Goal: Task Accomplishment & Management: Manage account settings

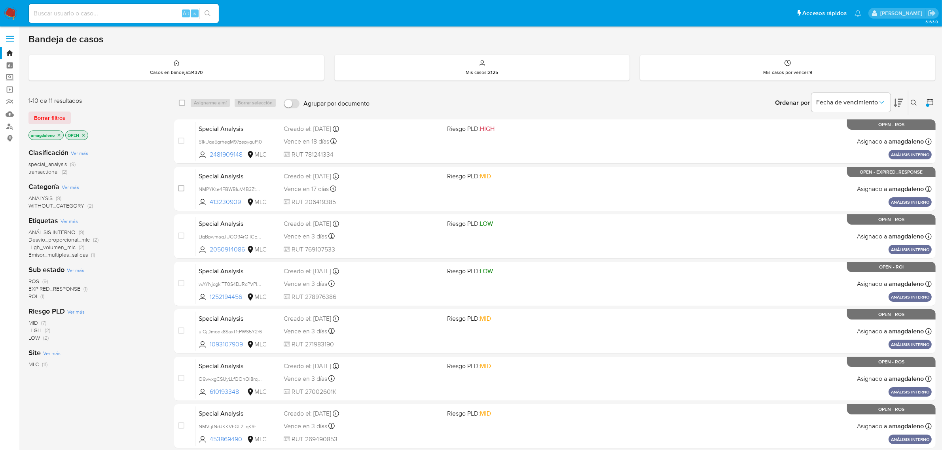
click at [895, 101] on icon at bounding box center [897, 103] width 9 height 8
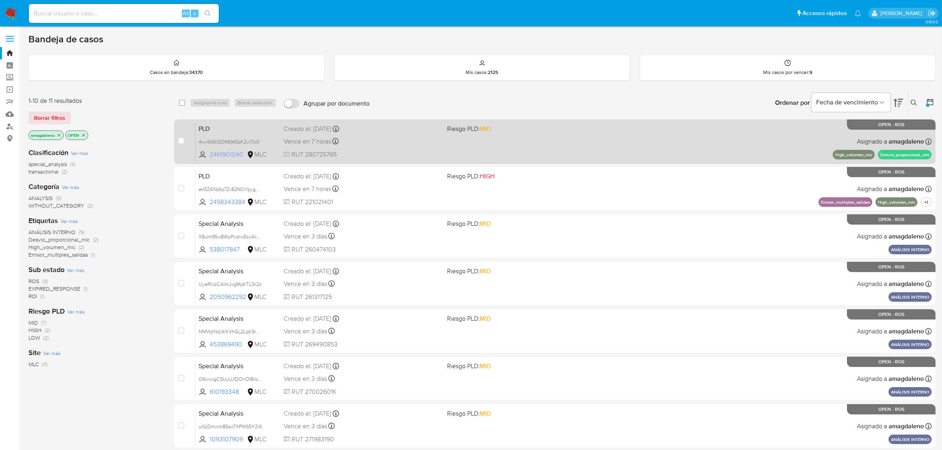
click at [222, 155] on span "2461901040" at bounding box center [228, 154] width 36 height 9
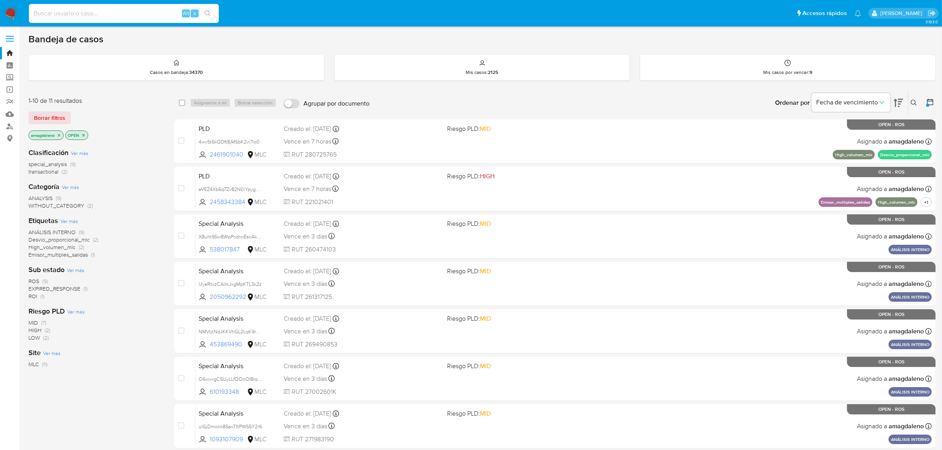
click at [132, 9] on input at bounding box center [124, 13] width 190 height 10
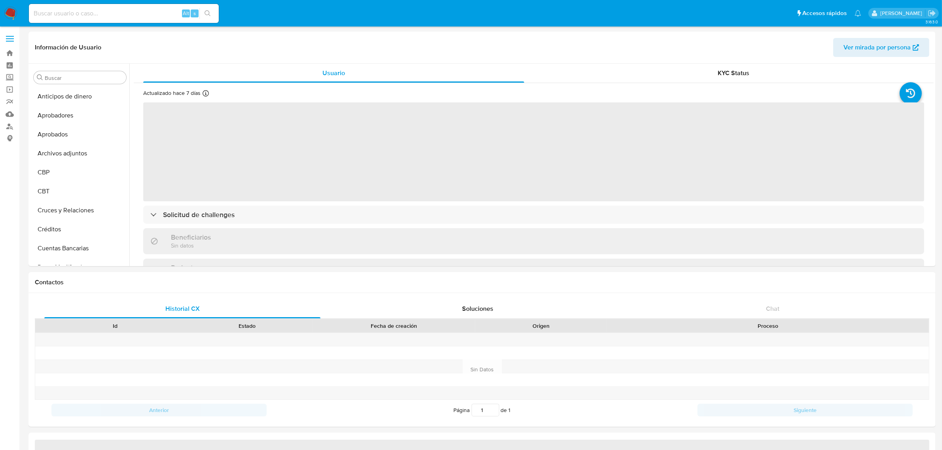
select select "10"
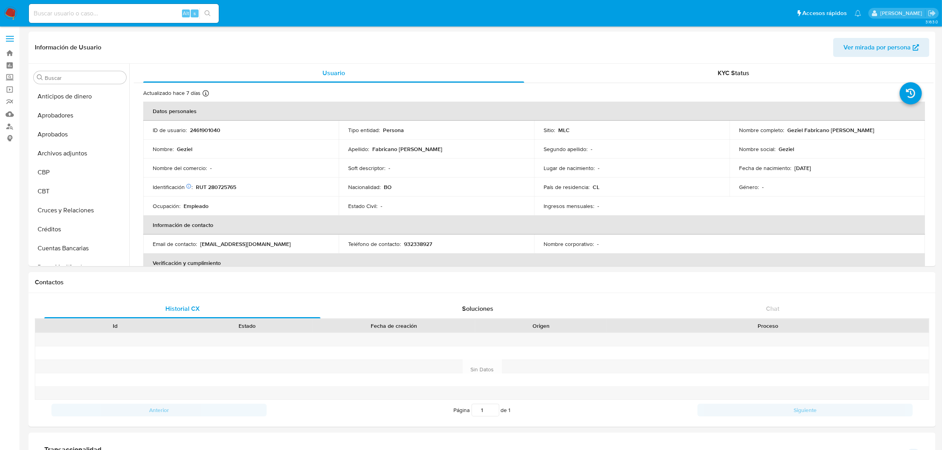
scroll to position [390, 0]
click at [207, 133] on p "2461901040" at bounding box center [205, 130] width 30 height 7
click at [207, 131] on p "2461901040" at bounding box center [205, 130] width 30 height 7
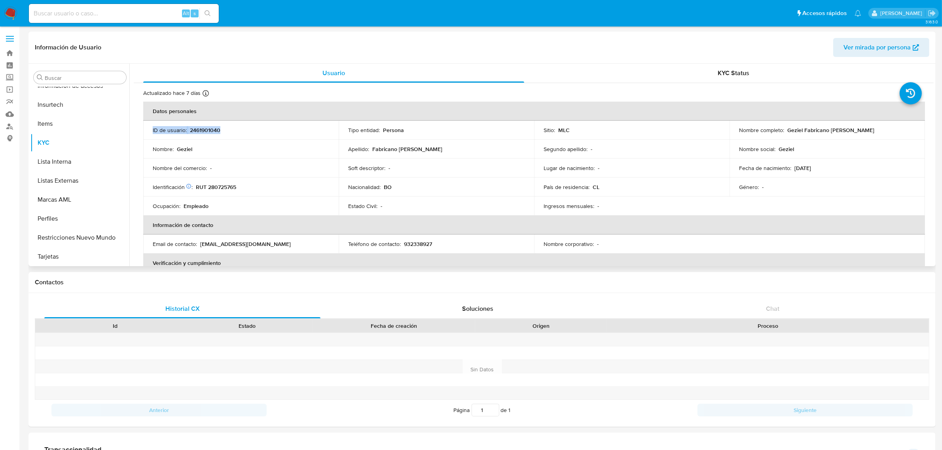
click at [207, 131] on p "2461901040" at bounding box center [205, 130] width 30 height 7
click at [236, 138] on td "ID de usuario : 2461901040" at bounding box center [240, 130] width 195 height 19
click at [208, 128] on p "2461901040" at bounding box center [205, 130] width 30 height 7
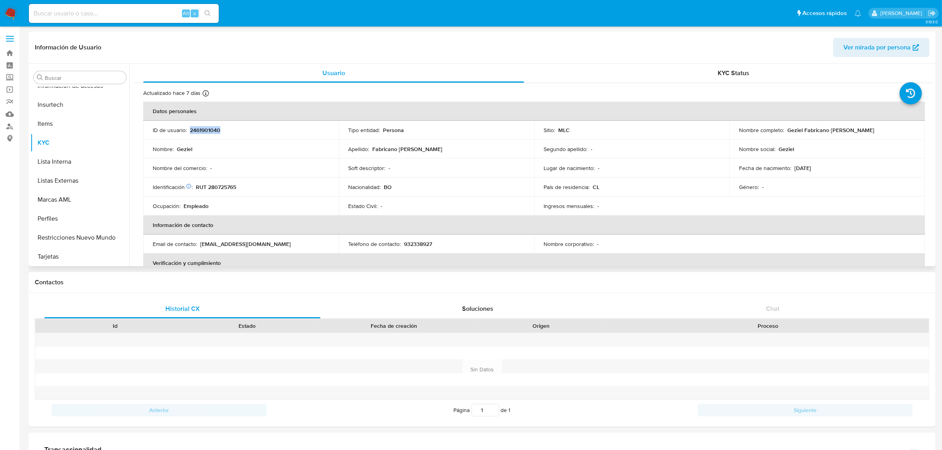
click at [208, 128] on p "2461901040" at bounding box center [205, 130] width 30 height 7
copy p "2461901040"
click at [220, 186] on p "RUT 280725765" at bounding box center [216, 186] width 40 height 7
copy p "280725765"
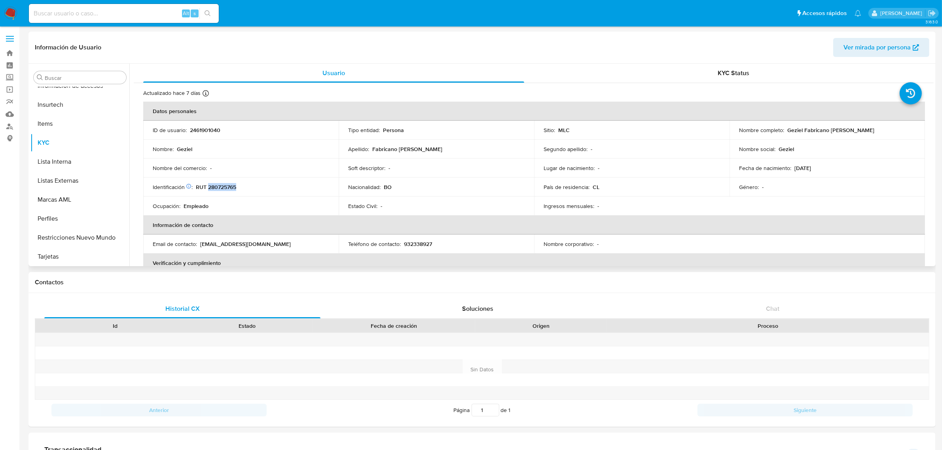
click at [233, 189] on p "RUT 280725765" at bounding box center [216, 186] width 40 height 7
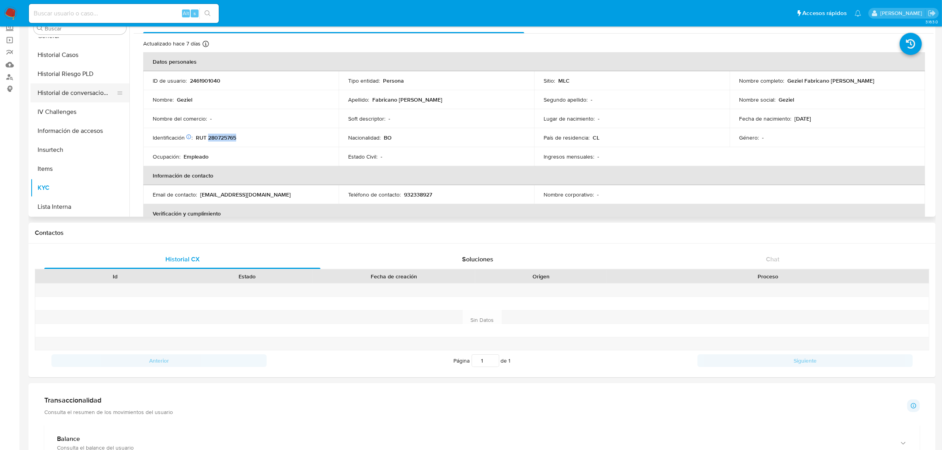
scroll to position [242, 0]
click at [102, 112] on button "Historial Casos" at bounding box center [76, 108] width 93 height 19
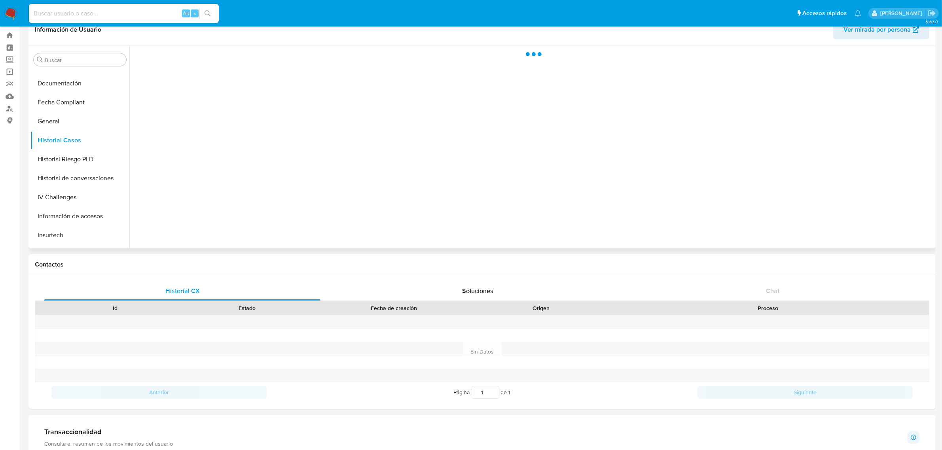
scroll to position [0, 0]
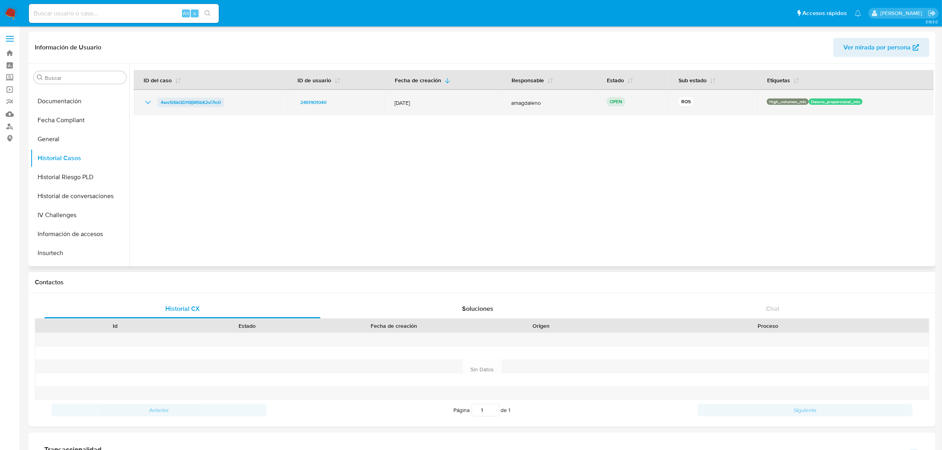
click at [202, 103] on span "4wvSt6kQDft8jMSbK2vi7Io0" at bounding box center [191, 102] width 60 height 9
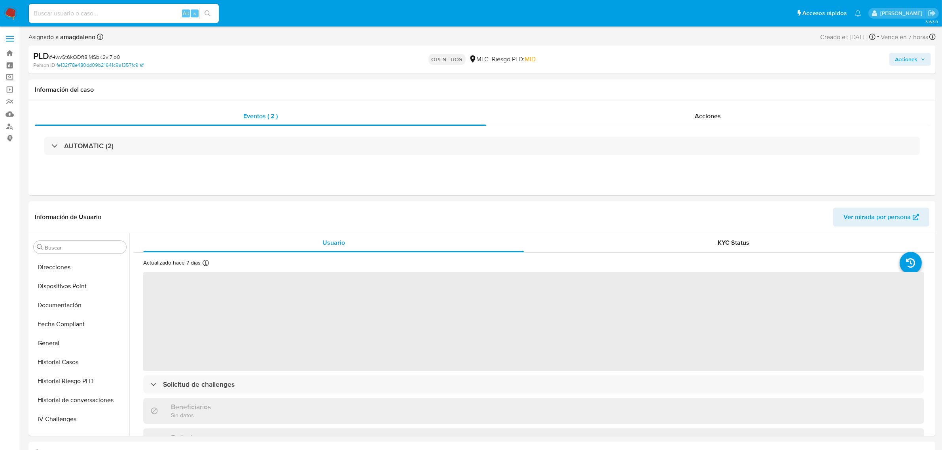
scroll to position [390, 0]
select select "10"
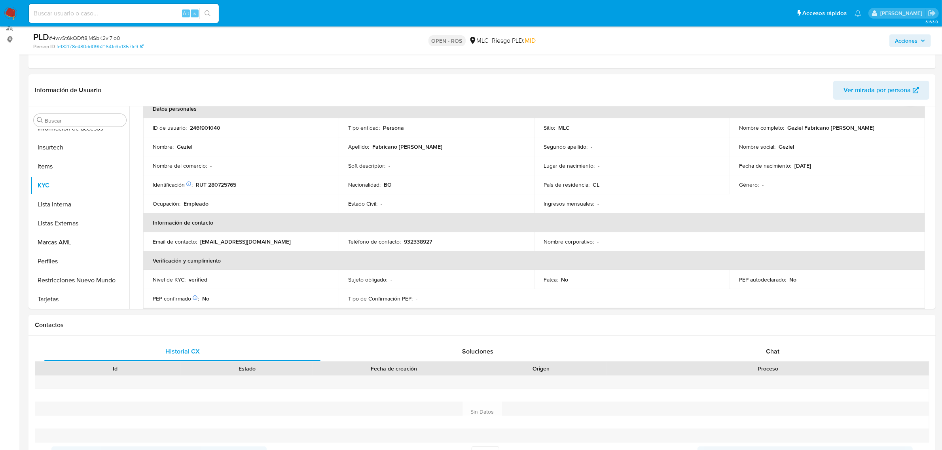
scroll to position [0, 0]
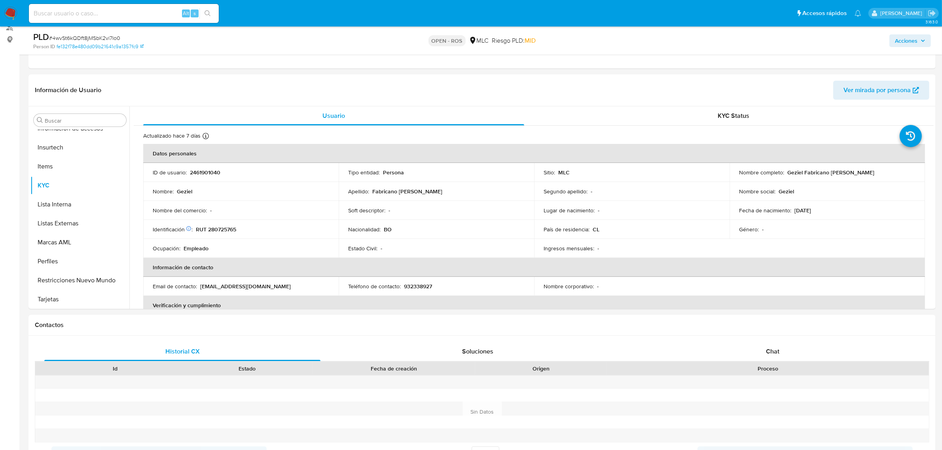
click at [362, 217] on td "Soft descriptor : -" at bounding box center [436, 210] width 195 height 19
drag, startPoint x: 784, startPoint y: 173, endPoint x: 871, endPoint y: 176, distance: 87.1
click at [871, 176] on div "Nombre completo : Geziel Fabricano Hurtado" at bounding box center [827, 172] width 176 height 7
copy p "Geziel Fabricano [PERSON_NAME]"
click at [227, 229] on p "RUT 280725765" at bounding box center [216, 229] width 40 height 7
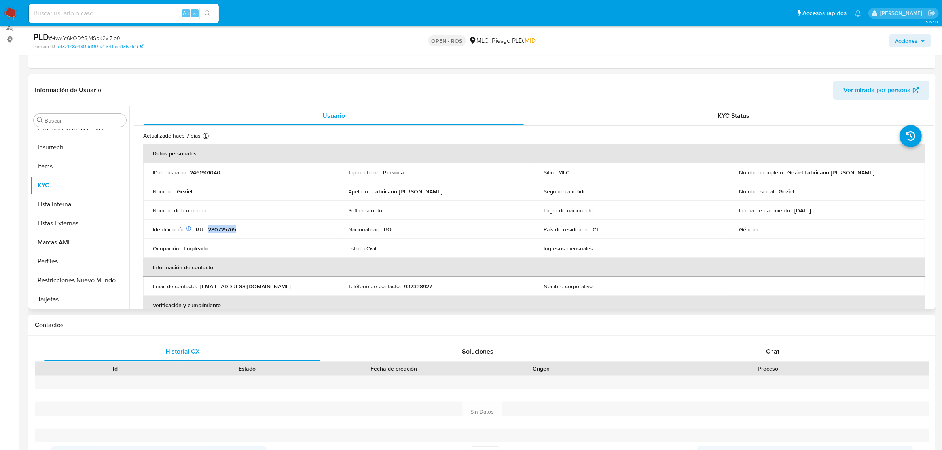
click at [227, 229] on p "RUT 280725765" at bounding box center [216, 229] width 40 height 7
copy p "280725765"
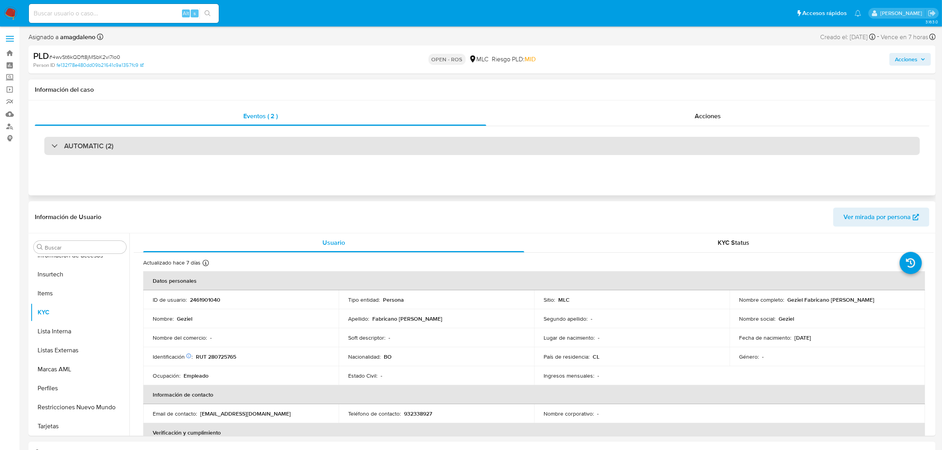
click at [463, 140] on div "AUTOMATIC (2)" at bounding box center [481, 146] width 875 height 18
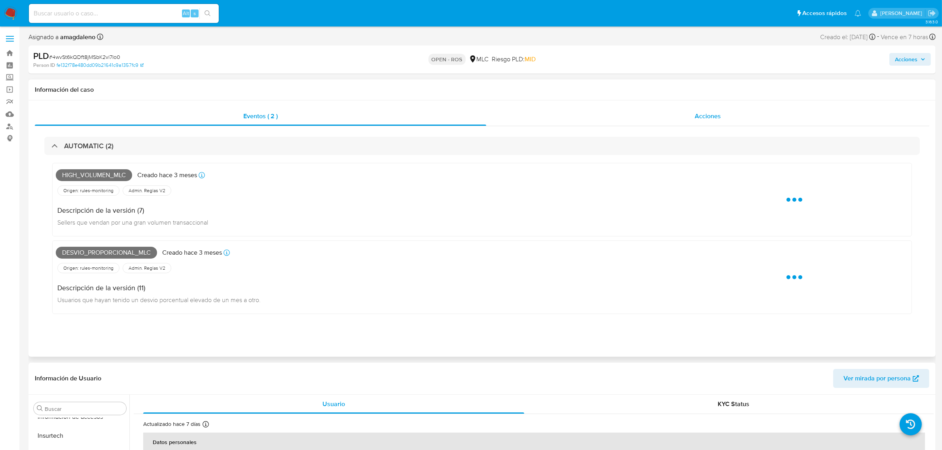
click at [553, 108] on div "Acciones" at bounding box center [707, 116] width 443 height 19
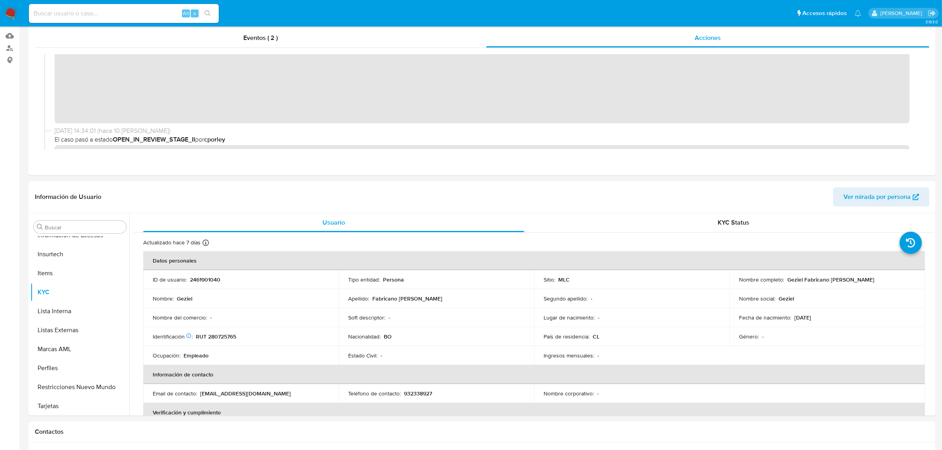
scroll to position [99, 0]
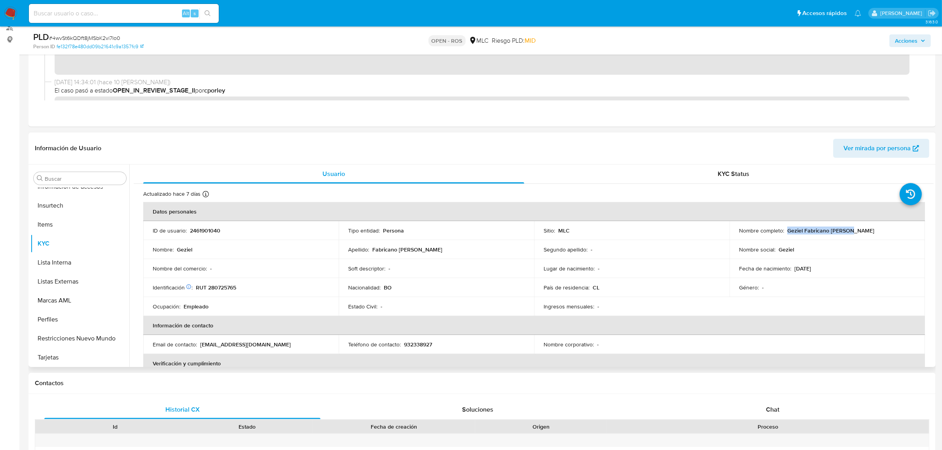
drag, startPoint x: 784, startPoint y: 232, endPoint x: 887, endPoint y: 230, distance: 102.5
click at [887, 230] on div "Nombre completo : Geziel Fabricano Hurtado" at bounding box center [827, 230] width 176 height 7
copy p "Geziel Fabricano Hurtado"
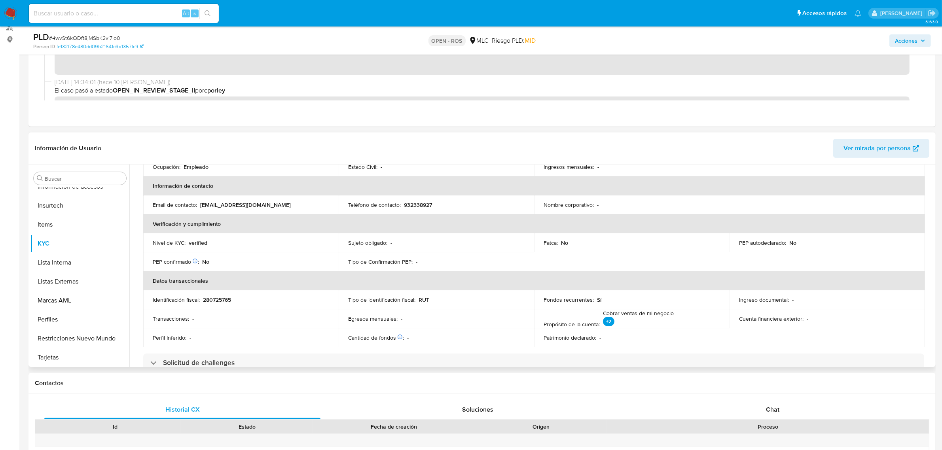
scroll to position [132, 0]
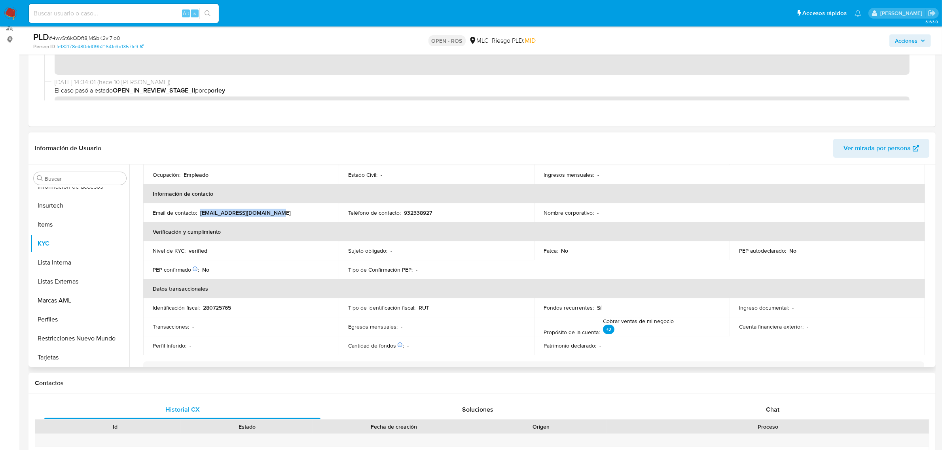
drag, startPoint x: 200, startPoint y: 214, endPoint x: 287, endPoint y: 216, distance: 86.6
click at [287, 216] on div "Email de contacto : gezielfabricanoh@gmail.com" at bounding box center [241, 212] width 176 height 7
copy p "gezielfabricanoh@gmail.com"
drag, startPoint x: 420, startPoint y: 218, endPoint x: 424, endPoint y: 212, distance: 6.9
click at [422, 216] on td "Teléfono de contacto : 932338927" at bounding box center [436, 212] width 195 height 19
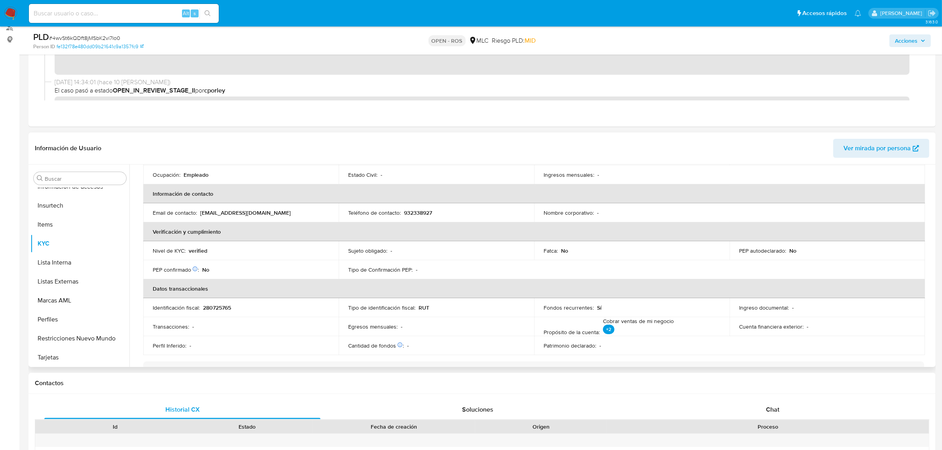
click at [424, 212] on p "932338927" at bounding box center [418, 212] width 28 height 7
copy p "932338927"
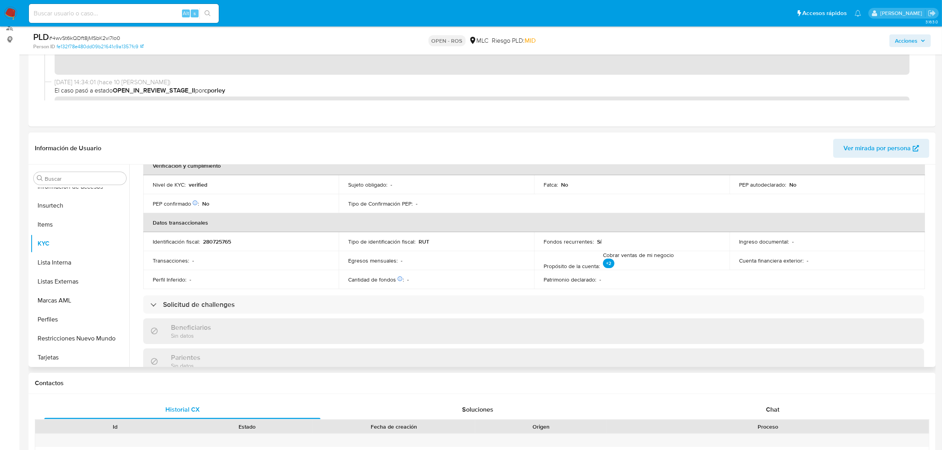
scroll to position [99, 0]
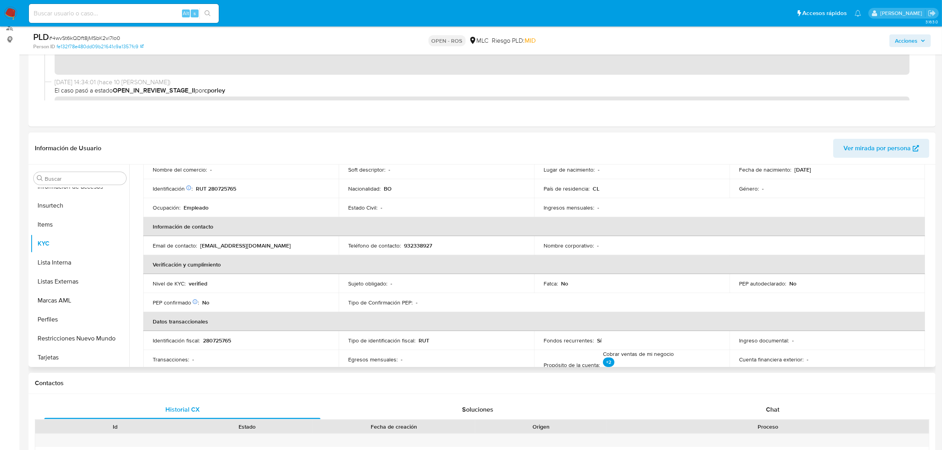
click at [227, 189] on p "RUT 280725765" at bounding box center [216, 188] width 40 height 7
copy p "280725765"
click at [224, 188] on p "RUT 280725765" at bounding box center [216, 188] width 40 height 7
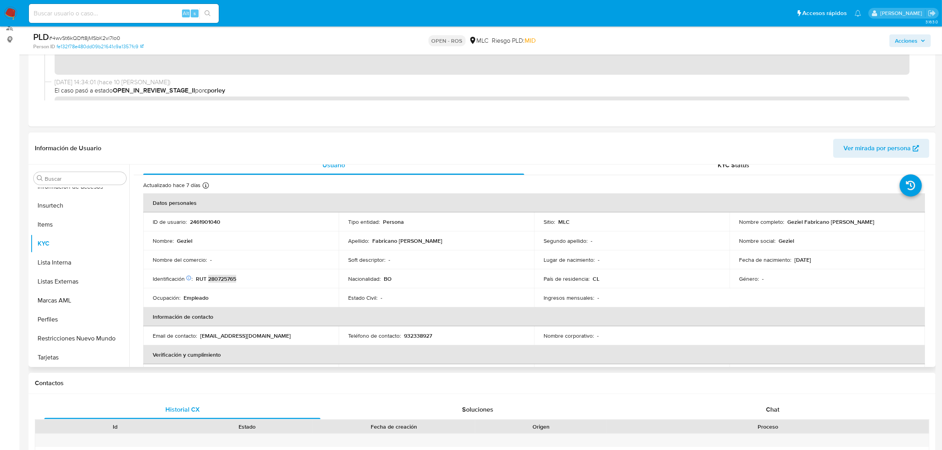
scroll to position [0, 0]
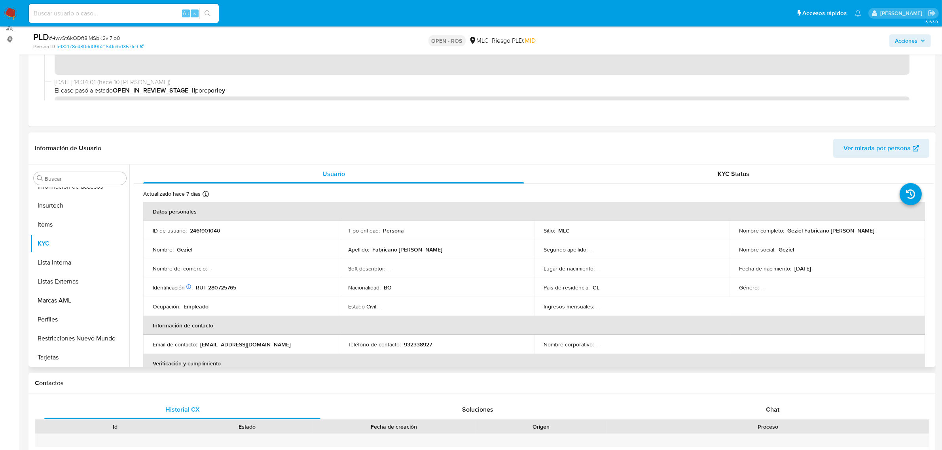
click at [208, 230] on p "2461901040" at bounding box center [205, 230] width 30 height 7
copy p "2461901040"
click at [63, 252] on button "Archivos adjuntos" at bounding box center [76, 254] width 93 height 19
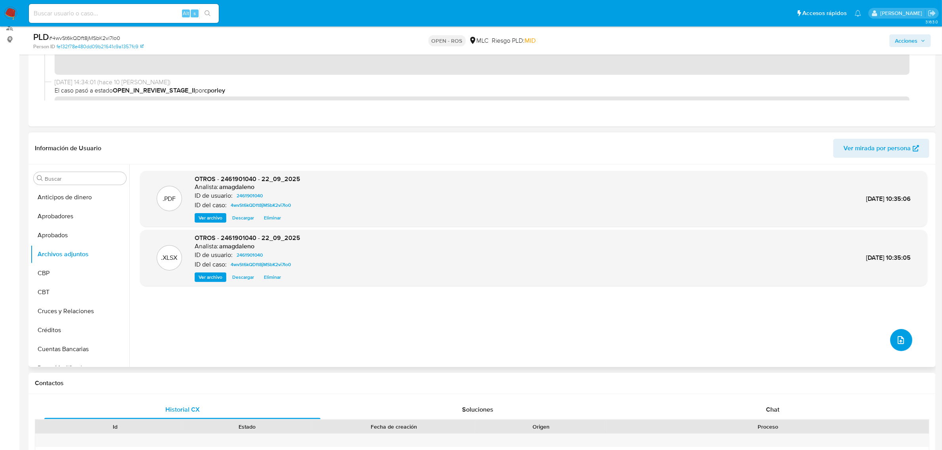
click at [896, 337] on icon "upload-file" at bounding box center [900, 339] width 9 height 9
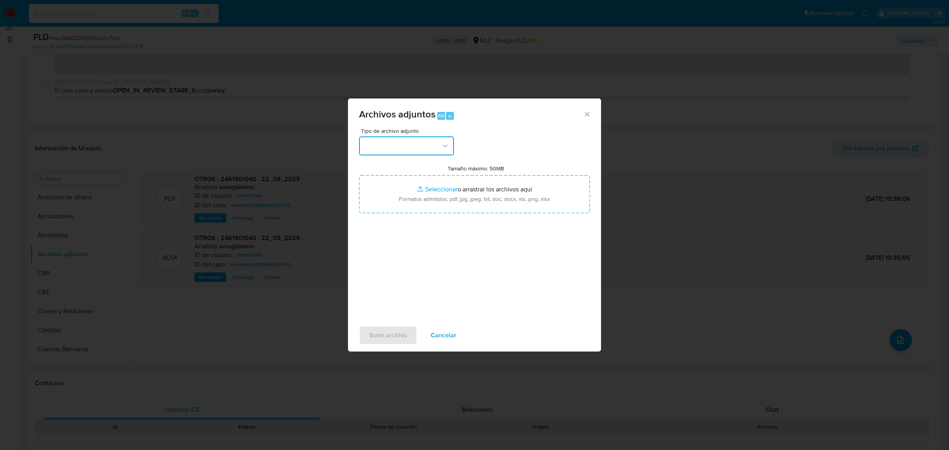
click at [410, 151] on button "button" at bounding box center [406, 145] width 95 height 19
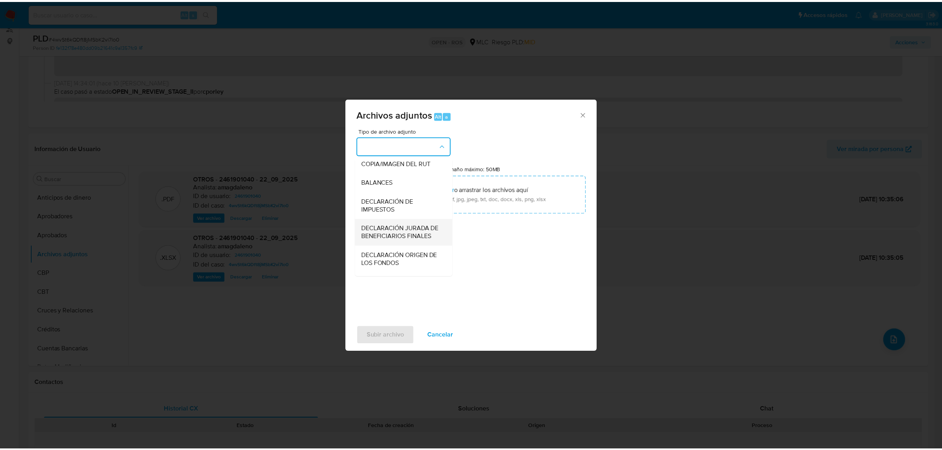
scroll to position [131, 0]
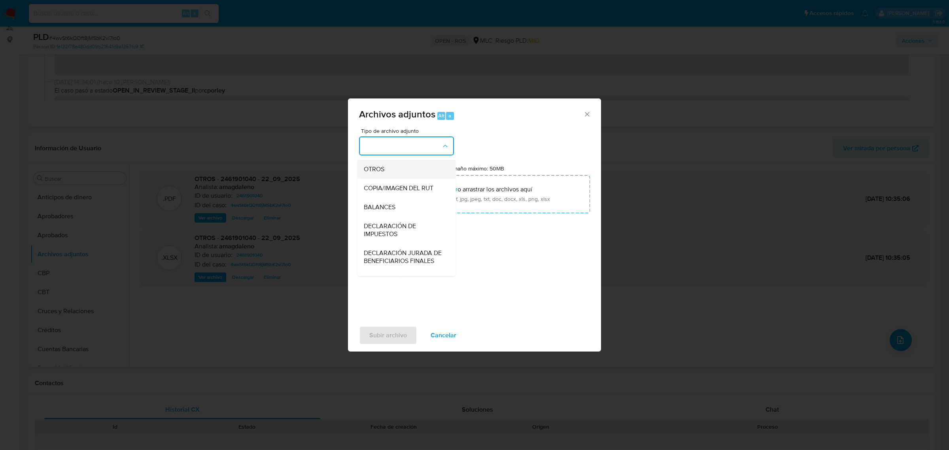
click at [360, 178] on li "OTROS" at bounding box center [407, 168] width 98 height 19
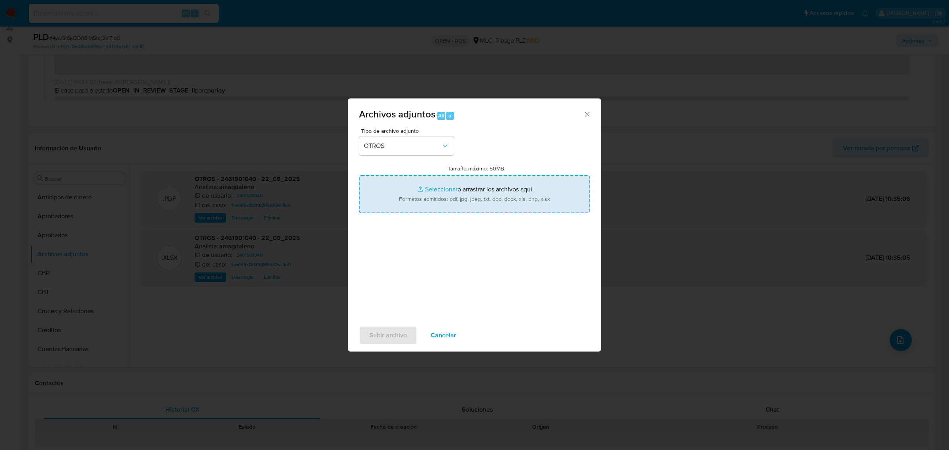
click at [448, 189] on input "Tamaño máximo: 50MB Seleccionar archivos" at bounding box center [474, 194] width 231 height 38
type input "C:\fakepath\Certificado UAF ROS #1348.pdf"
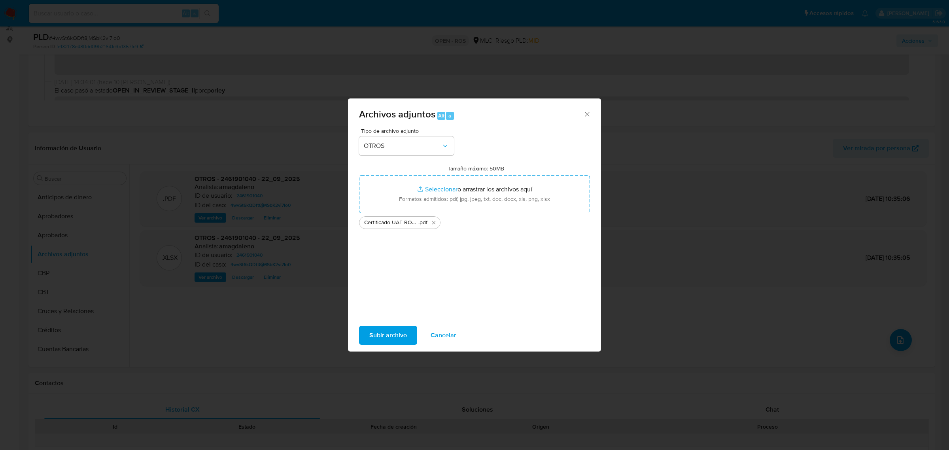
click at [390, 334] on span "Subir archivo" at bounding box center [388, 335] width 38 height 17
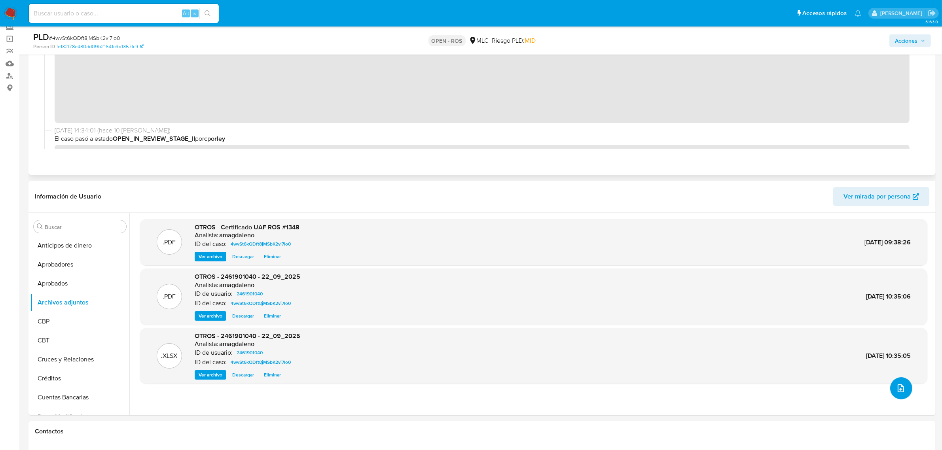
scroll to position [0, 0]
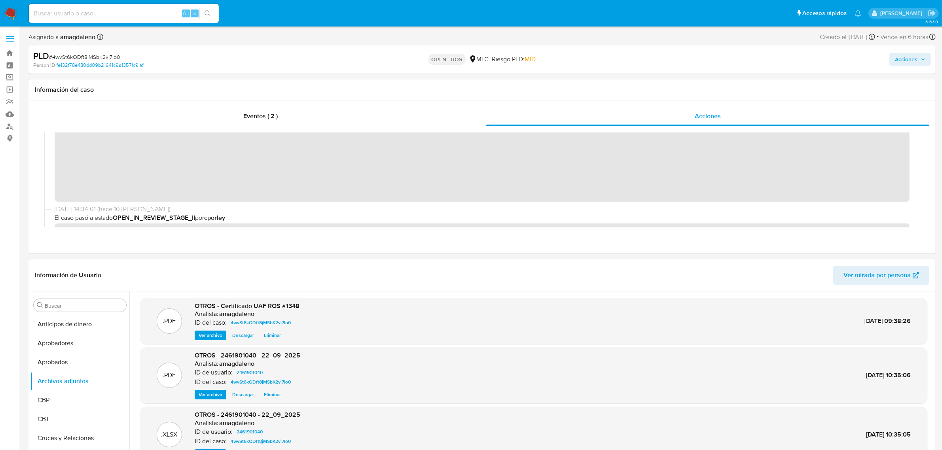
click at [904, 61] on span "Acciones" at bounding box center [906, 59] width 23 height 13
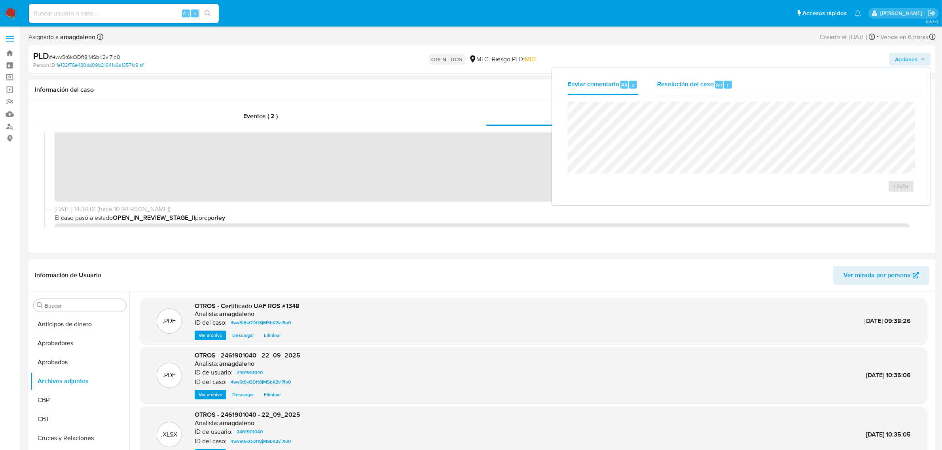
click at [670, 86] on span "Resolución del caso" at bounding box center [685, 84] width 57 height 9
click at [0, 0] on lt-span "correspon di ente" at bounding box center [0, 0] width 0 height 0
click at [0, 0] on lt-span "Adj u nto" at bounding box center [0, 0] width 0 height 0
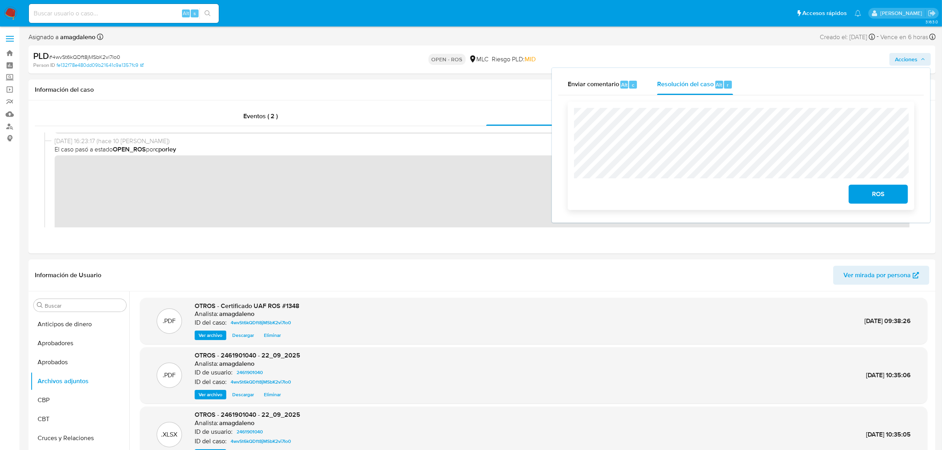
click at [878, 189] on span "ROS" at bounding box center [878, 193] width 39 height 17
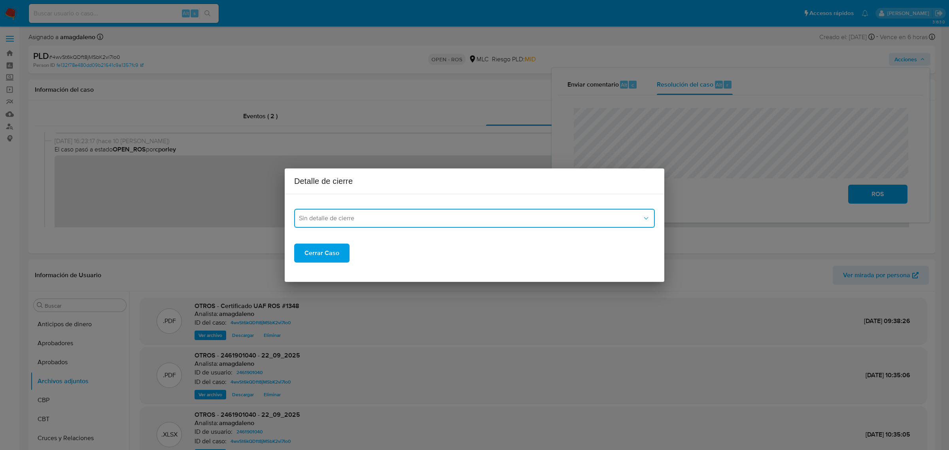
click at [340, 214] on button "Sin detalle de cierre" at bounding box center [474, 218] width 361 height 19
click at [204, 212] on div "Detalle de cierre Sin detalle de cierre Sin detalle de cierre ROS_EMISOR ROS_OP…" at bounding box center [474, 225] width 949 height 450
click at [379, 215] on span "Sin detalle de cierre" at bounding box center [470, 218] width 343 height 8
click at [372, 255] on div "ROS_EMISOR" at bounding box center [472, 258] width 346 height 19
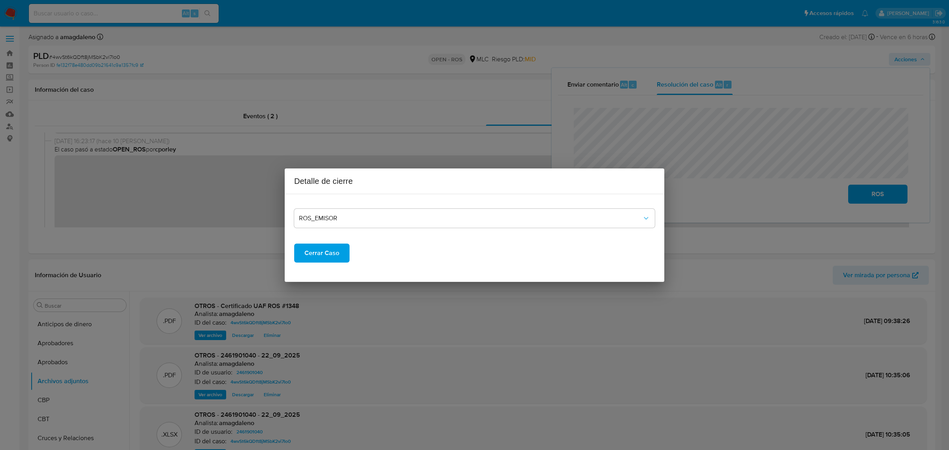
click at [330, 256] on span "Cerrar Caso" at bounding box center [322, 252] width 35 height 17
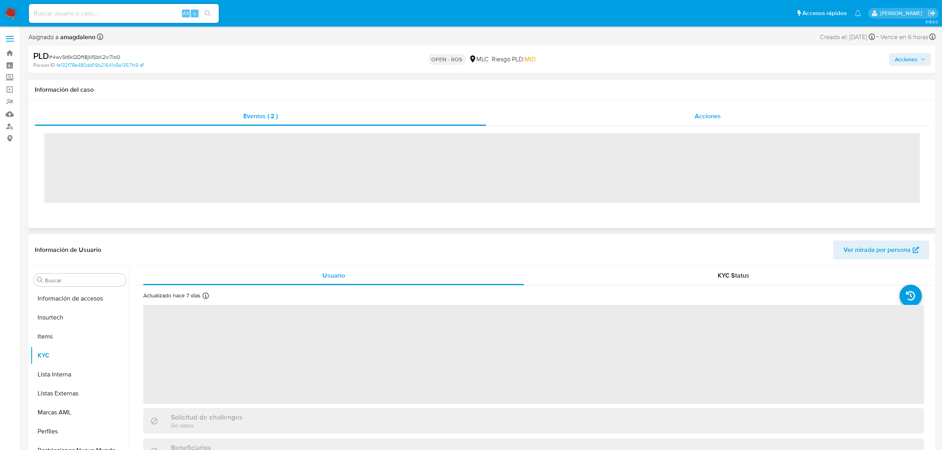
scroll to position [390, 0]
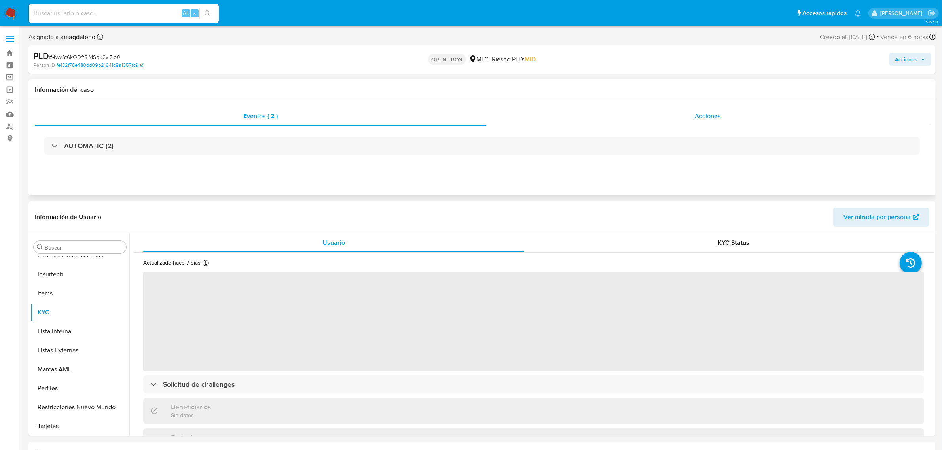
click at [584, 113] on div "Acciones" at bounding box center [707, 116] width 443 height 19
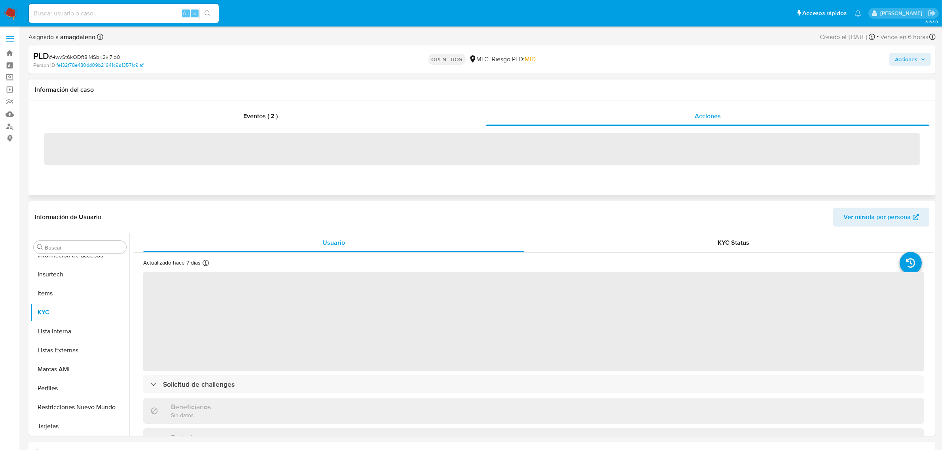
select select "10"
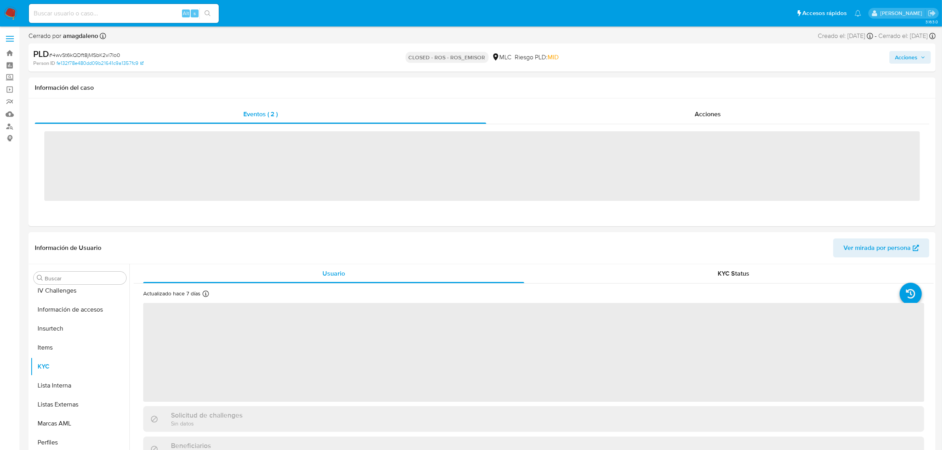
scroll to position [390, 0]
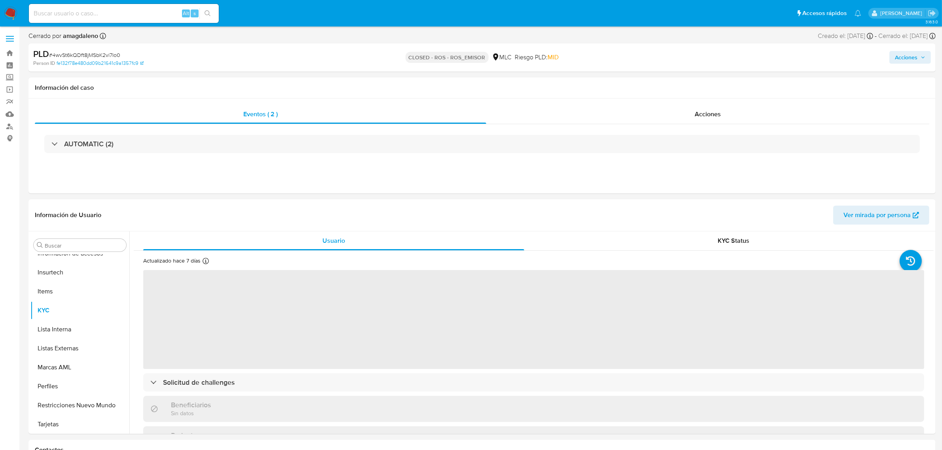
select select "10"
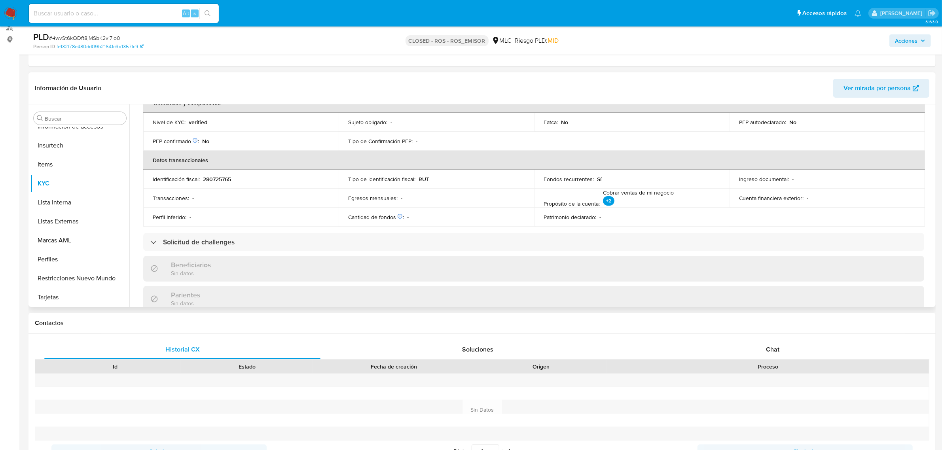
scroll to position [148, 0]
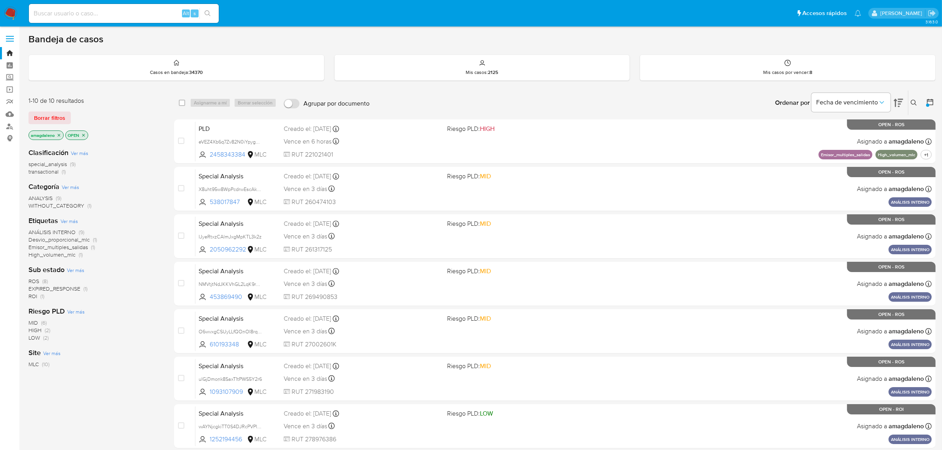
click at [52, 171] on span "transactional" at bounding box center [43, 172] width 30 height 8
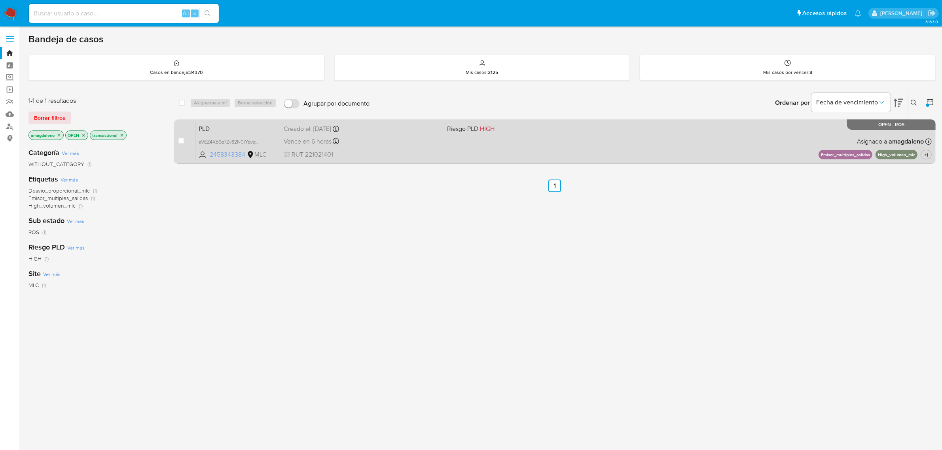
click at [232, 155] on span "2458343384" at bounding box center [228, 154] width 36 height 9
click at [399, 147] on div "PLD eVEZ4Xb6q7Zv82N0iYpygPwM 2458343384 MLC Riesgo PLD: HIGH Creado el: 12/07/2…" at bounding box center [563, 141] width 736 height 40
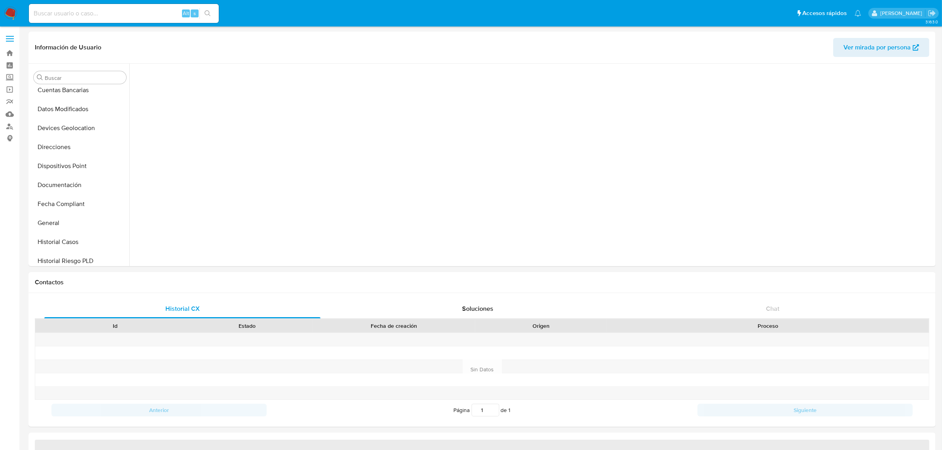
scroll to position [336, 0]
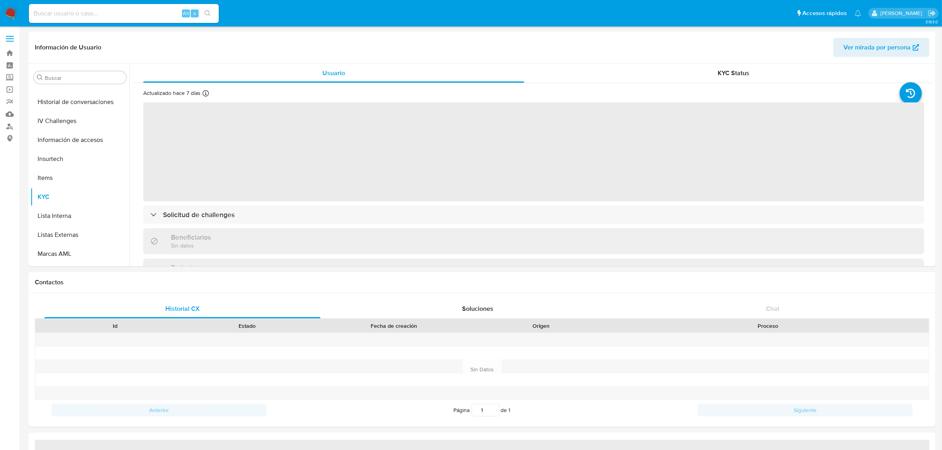
select select "10"
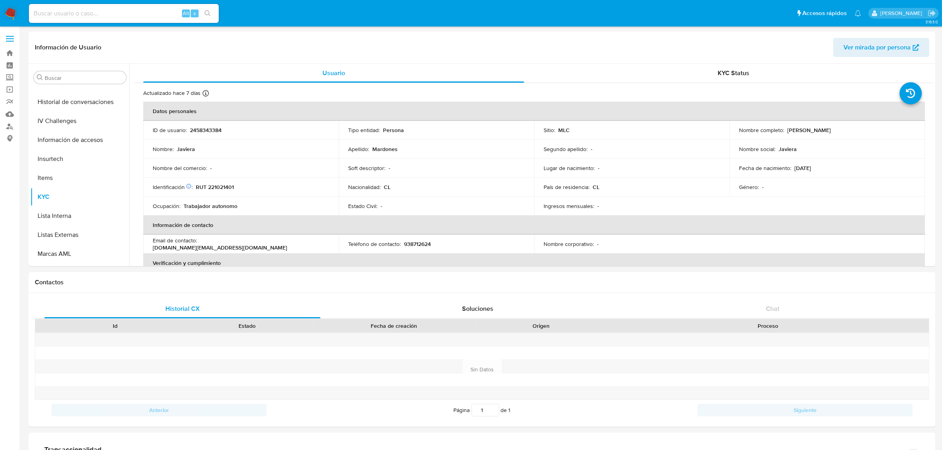
scroll to position [390, 0]
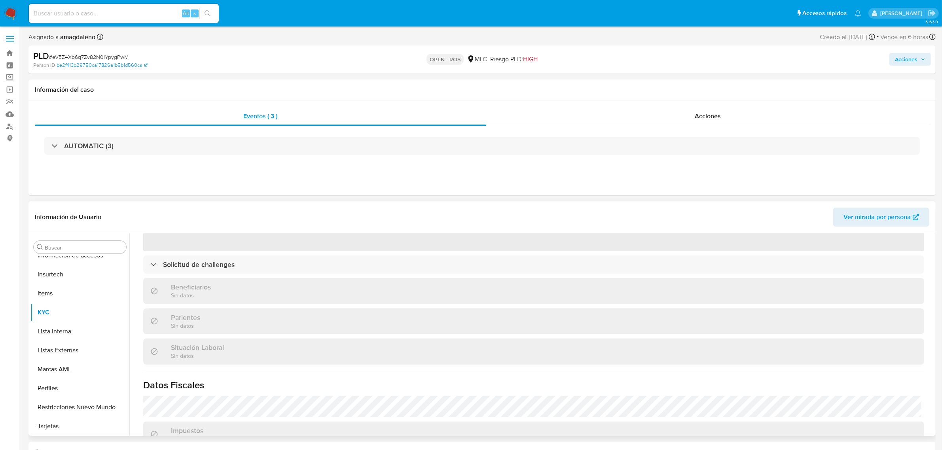
scroll to position [148, 0]
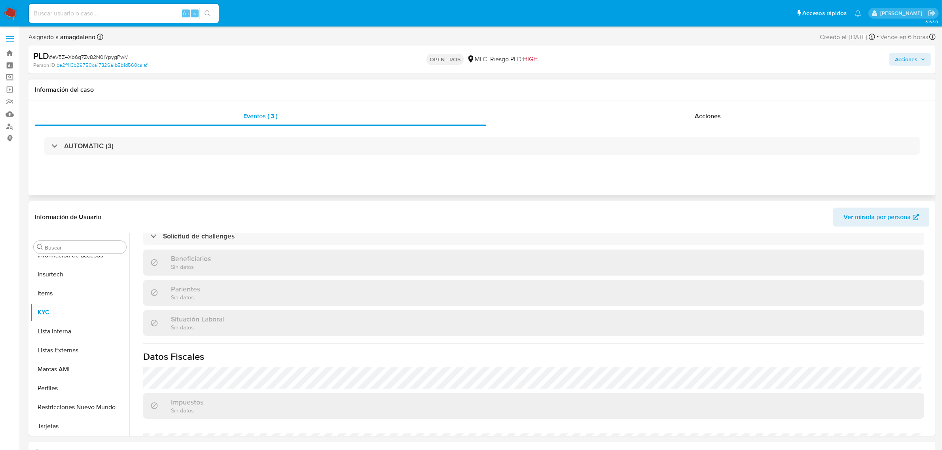
select select "10"
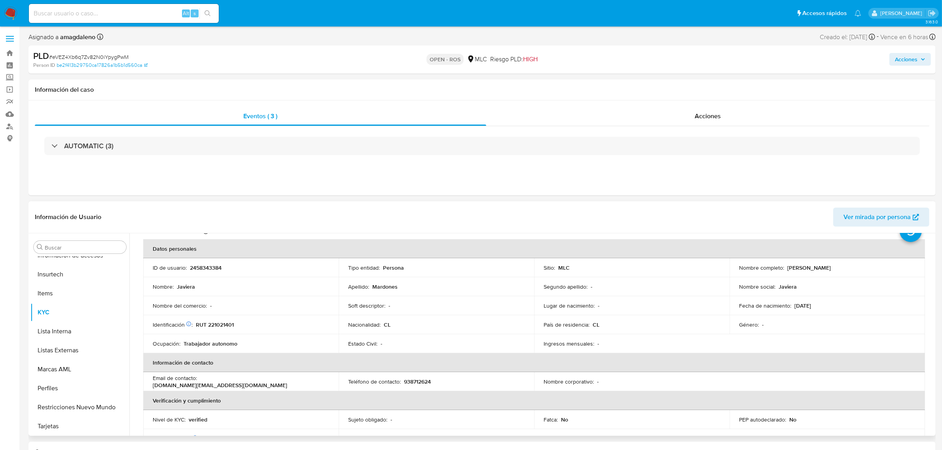
scroll to position [49, 0]
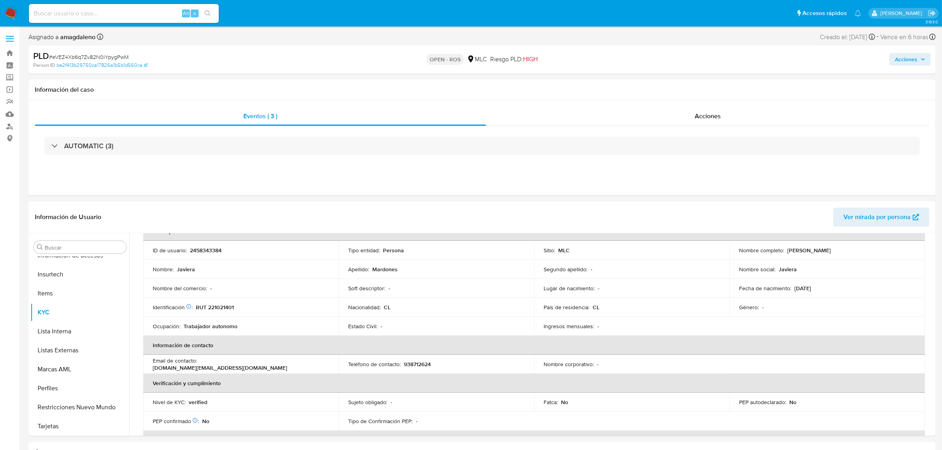
click at [98, 56] on span "# eVEZ4Xb6q7Zv82N0iYpygPwM" at bounding box center [88, 57] width 79 height 8
copy span "eVEZ4Xb6q7Zv82N0iYpygPwM"
click at [222, 307] on p "RUT 221021401" at bounding box center [215, 307] width 38 height 7
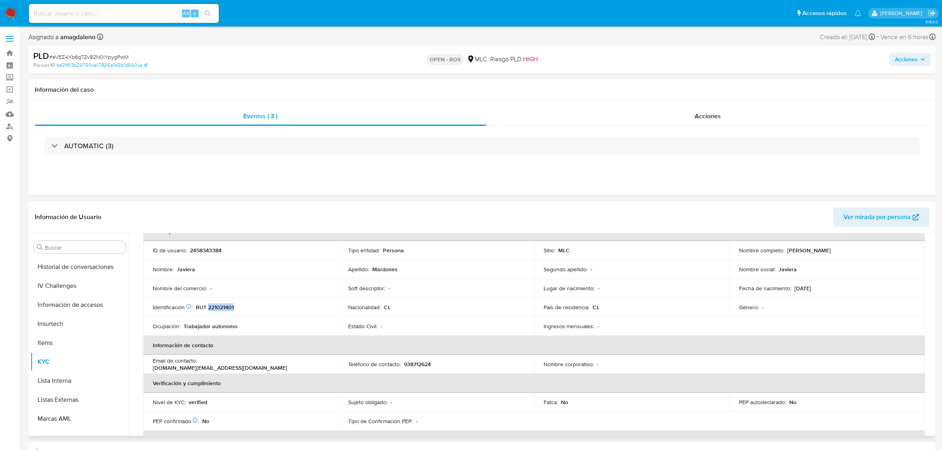
click at [222, 307] on p "RUT 221021401" at bounding box center [215, 307] width 38 height 7
copy p "221021401"
click at [223, 304] on p "RUT 221021401" at bounding box center [215, 307] width 38 height 7
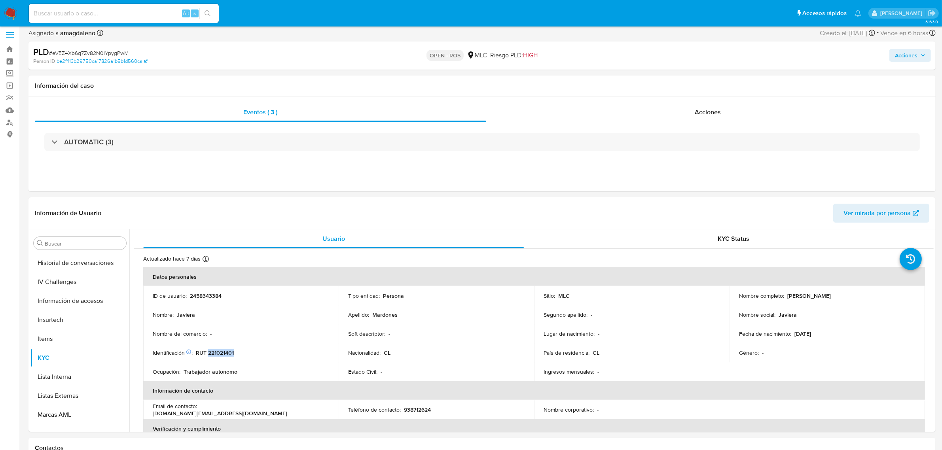
scroll to position [0, 0]
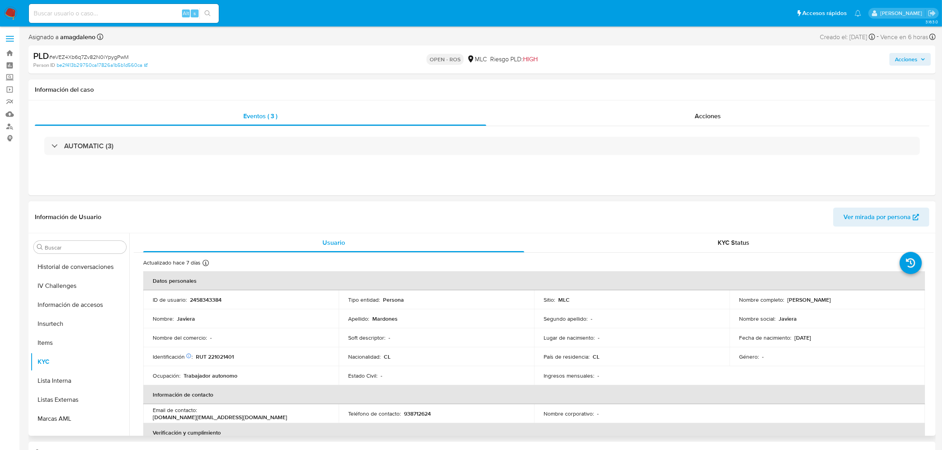
click at [208, 299] on p "2458343384" at bounding box center [206, 299] width 32 height 7
copy p "2458343384"
click at [204, 303] on p "2458343384" at bounding box center [206, 299] width 32 height 7
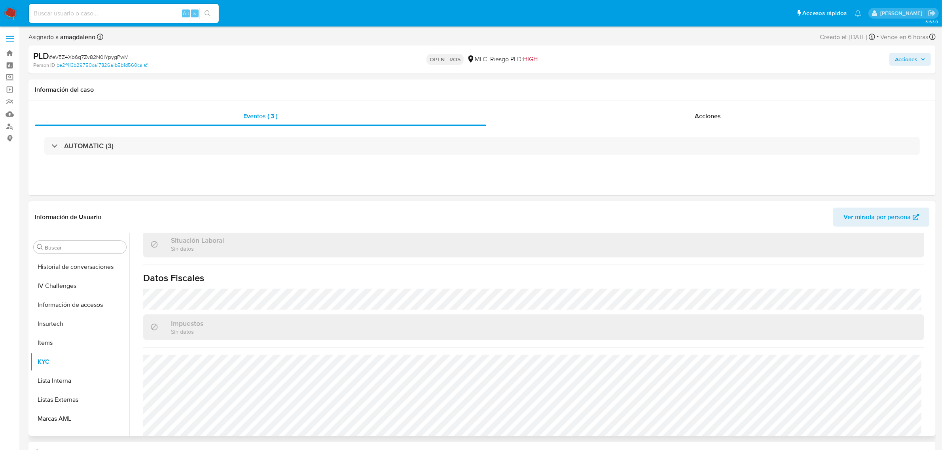
click at [242, 298] on div "Actualizado hace 7 días Creado: 23/05/2025 20:32:01 Actualizado: 02/10/2025 23:…" at bounding box center [534, 145] width 800 height 612
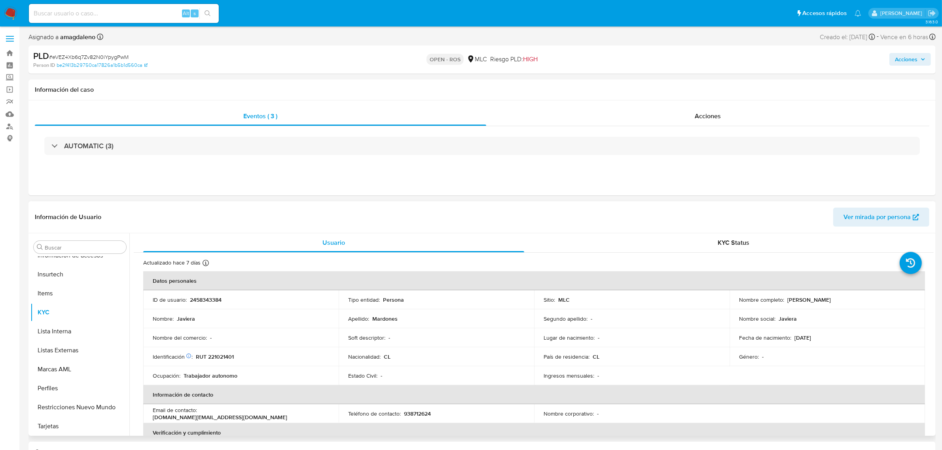
click at [787, 301] on p "Javiera Mardones" at bounding box center [809, 299] width 44 height 7
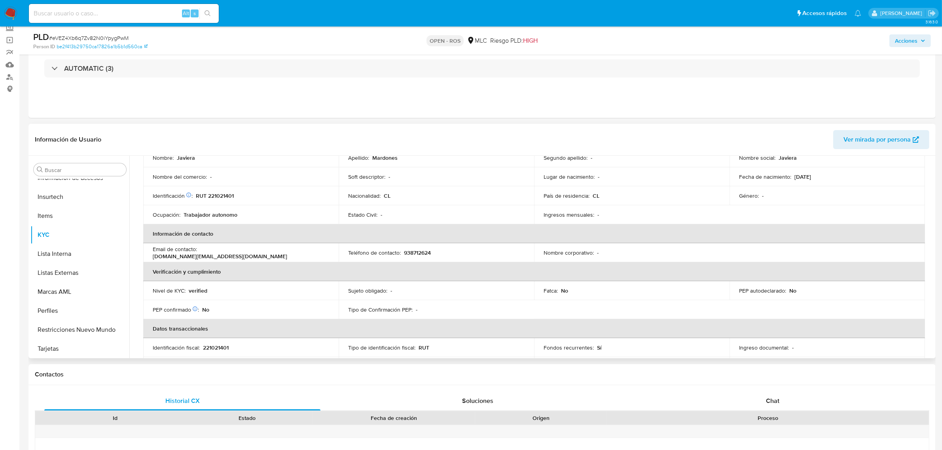
scroll to position [82, 0]
drag, startPoint x: 201, startPoint y: 254, endPoint x: 306, endPoint y: 254, distance: 105.2
click at [306, 254] on div "Email de contacto : amandaurrea.jm@gmail.com" at bounding box center [241, 253] width 176 height 14
copy p "amandaurrea.jm@gmail.com"
click at [401, 255] on div "Teléfono de contacto : 938712624" at bounding box center [436, 253] width 176 height 7
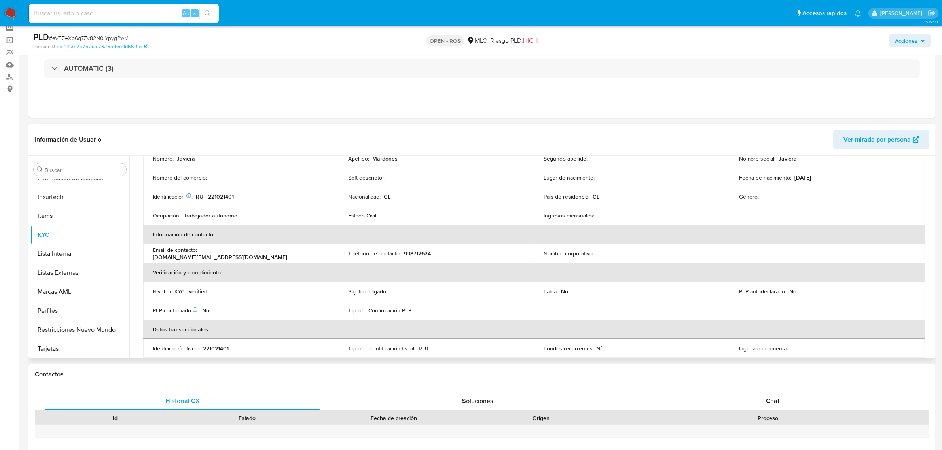
click at [404, 255] on p "938712624" at bounding box center [417, 253] width 27 height 7
copy p "938712624"
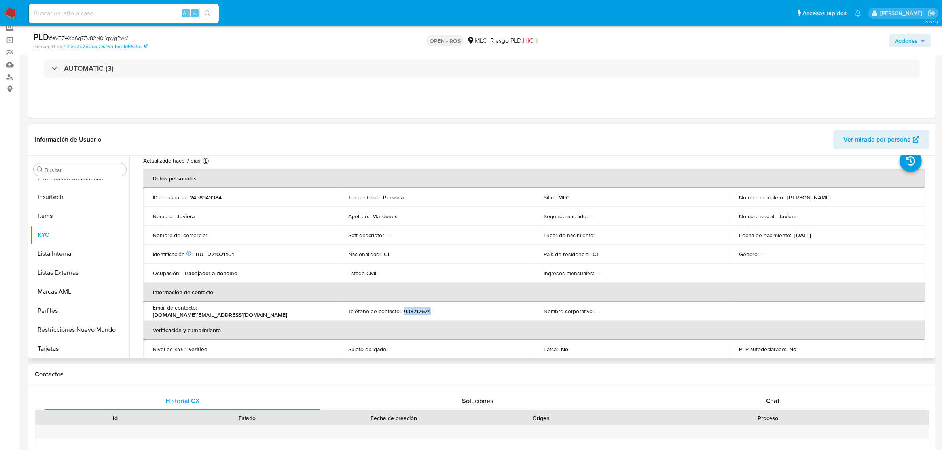
scroll to position [0, 0]
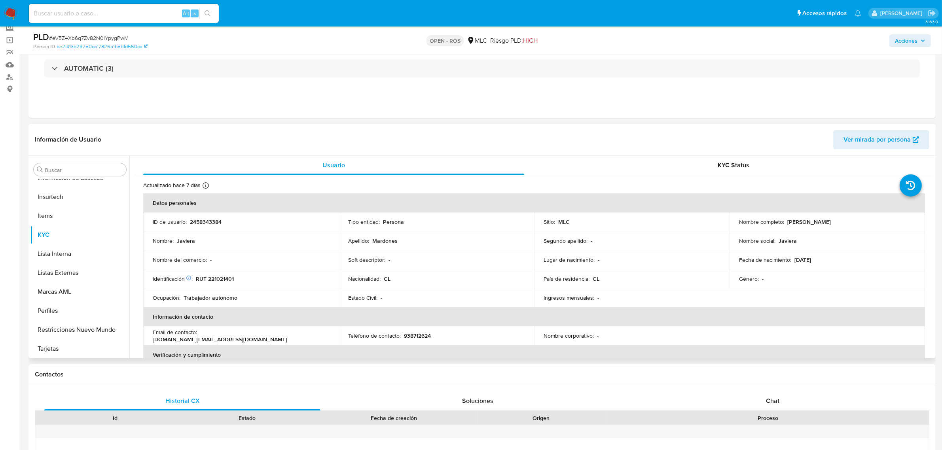
click at [228, 280] on p "RUT 221021401" at bounding box center [215, 278] width 38 height 7
copy p "221021401"
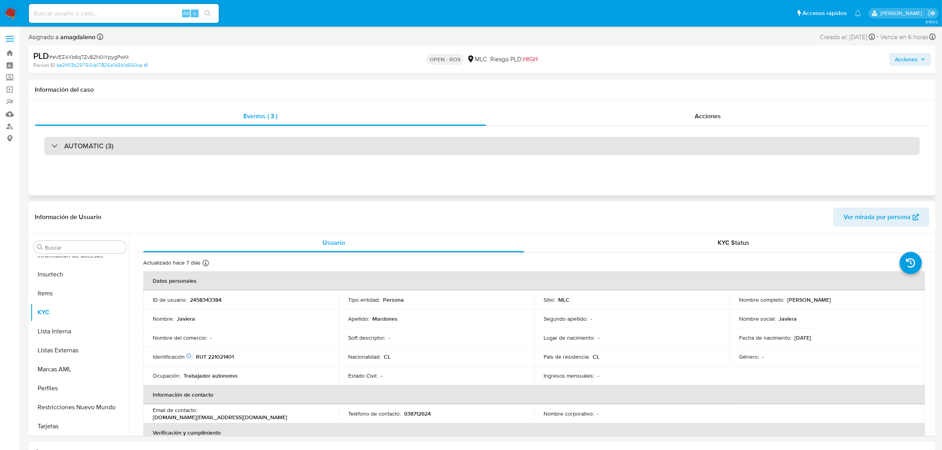
click at [346, 139] on div "AUTOMATIC (3)" at bounding box center [481, 146] width 875 height 18
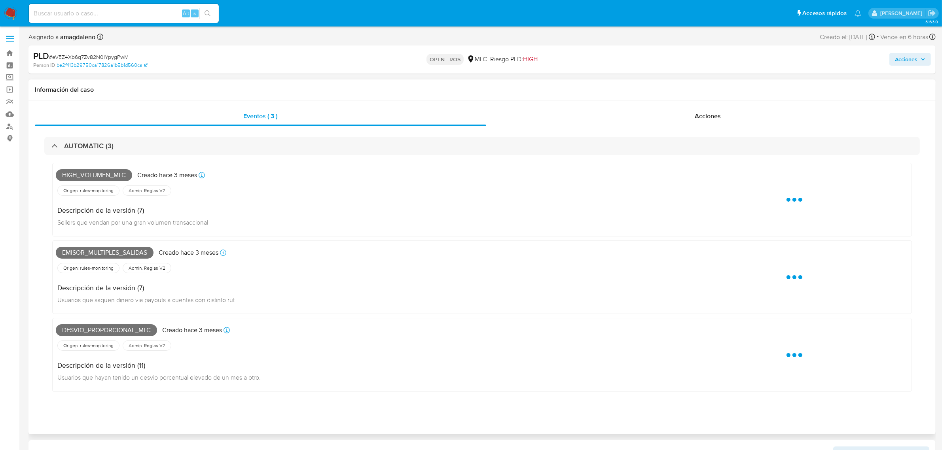
click at [78, 177] on span "High_volumen_mlc" at bounding box center [94, 175] width 76 height 12
copy span "High_volumen_mlc"
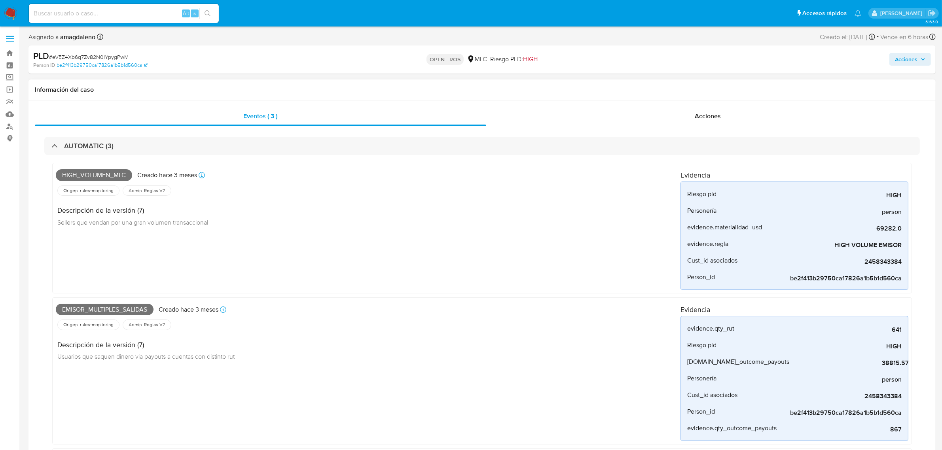
click at [99, 309] on span "Emisor_multiples_salidas" at bounding box center [105, 310] width 98 height 12
copy span "Emisor_multiples_salidas"
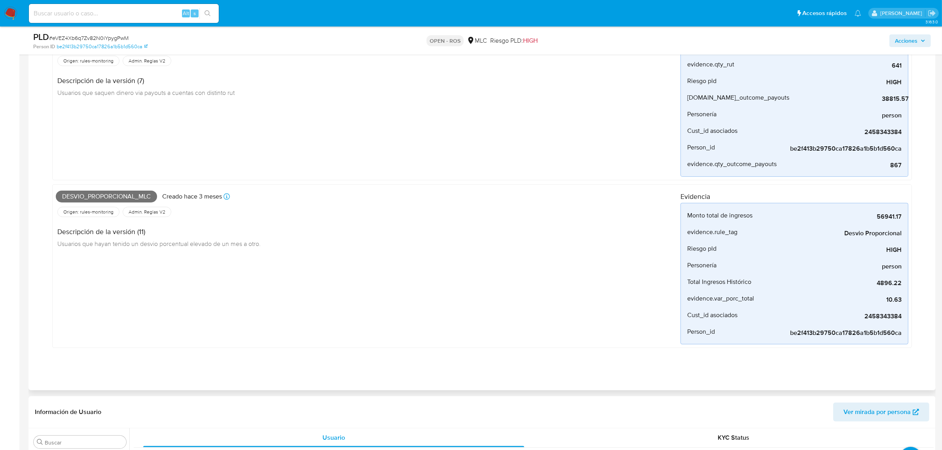
scroll to position [247, 0]
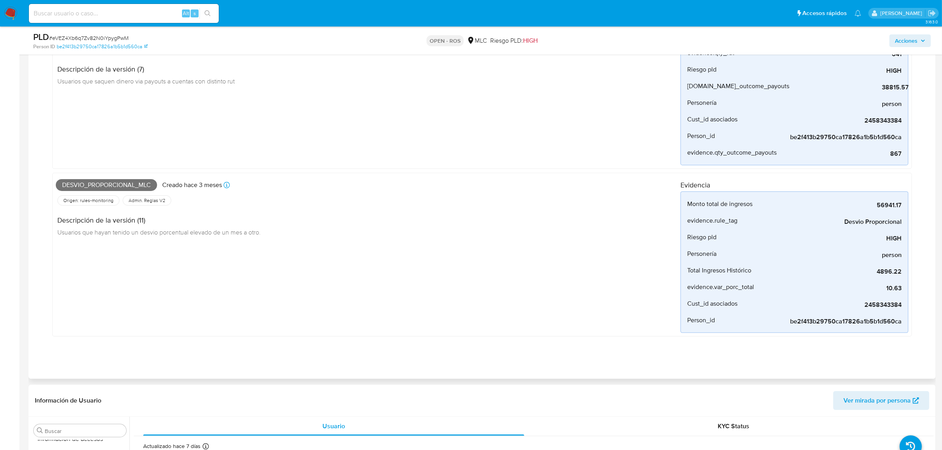
click at [106, 179] on div "Desvio_proporcional_mlc Creado hace 3 meses Creado: 12/07/2025 16:06:25" at bounding box center [368, 184] width 624 height 17
click at [106, 181] on div "Desvio_proporcional_mlc Creado hace 3 meses Creado: 12/07/2025 16:06:25" at bounding box center [368, 184] width 624 height 17
click at [106, 186] on span "Desvio_proporcional_mlc" at bounding box center [106, 185] width 101 height 12
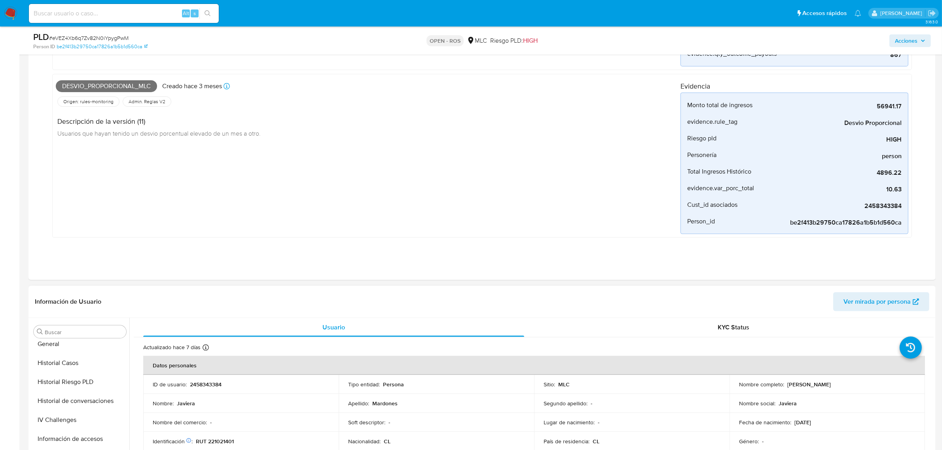
scroll to position [0, 0]
click at [72, 407] on button "Archivos adjuntos" at bounding box center [76, 407] width 93 height 19
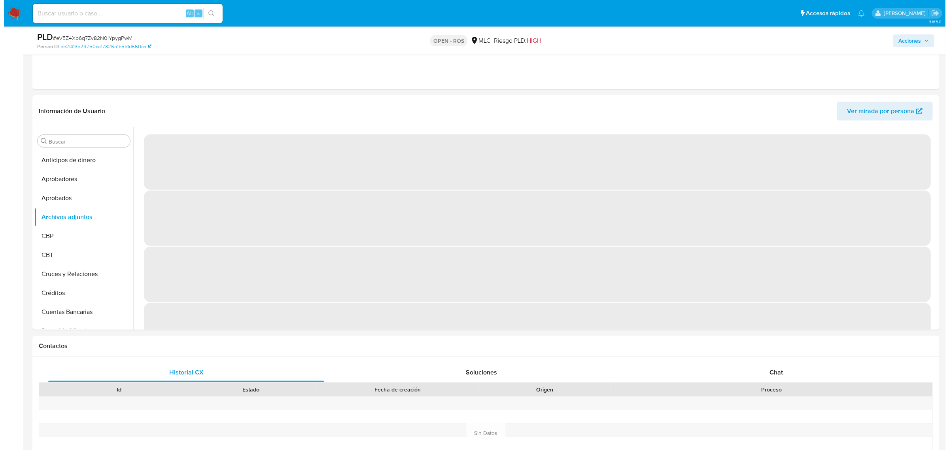
scroll to position [529, 0]
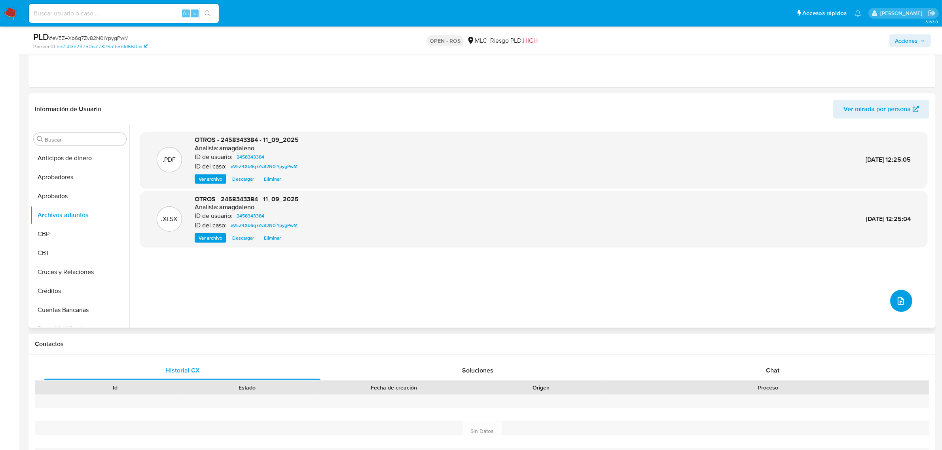
click at [900, 293] on button "upload-file" at bounding box center [901, 301] width 22 height 22
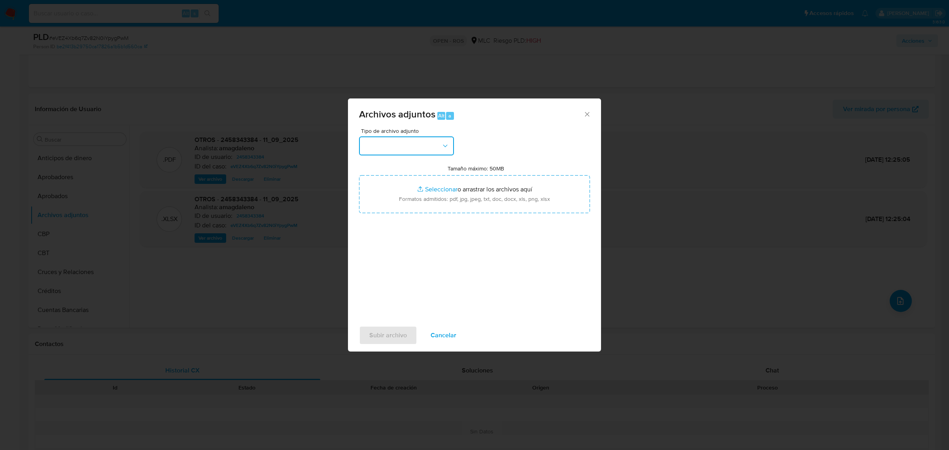
click at [410, 140] on button "button" at bounding box center [406, 145] width 95 height 19
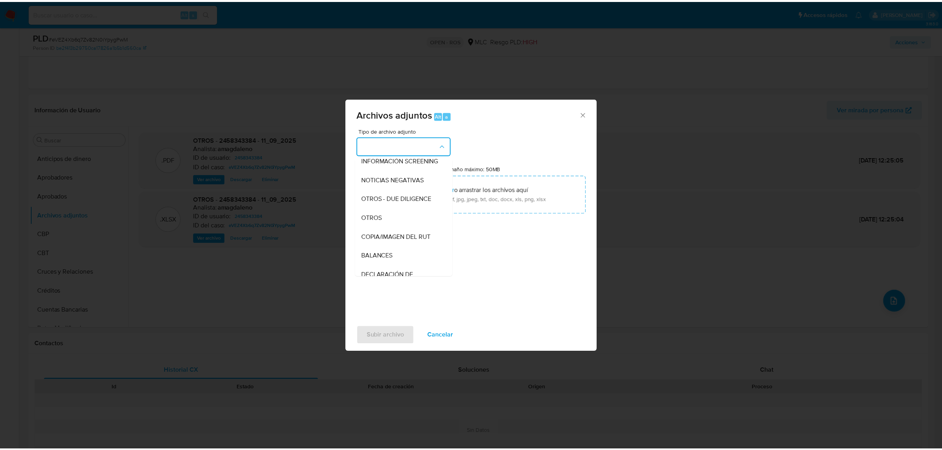
scroll to position [81, 0]
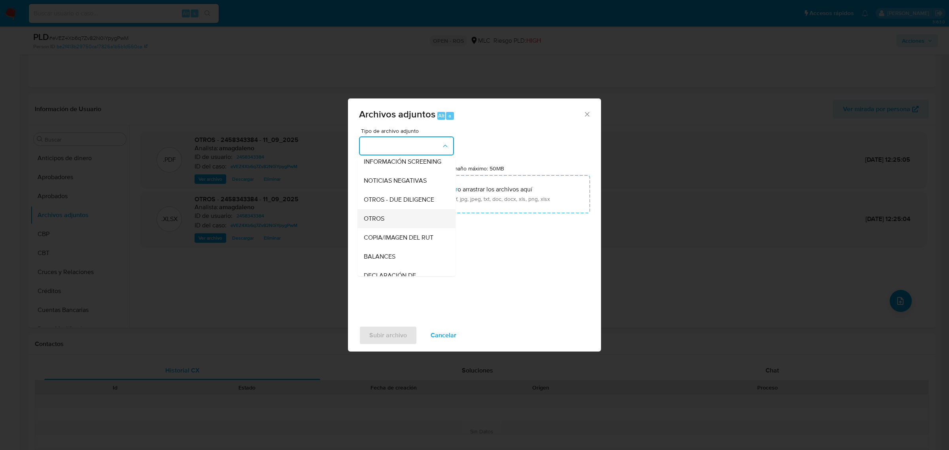
click at [386, 224] on div "OTROS" at bounding box center [404, 218] width 81 height 19
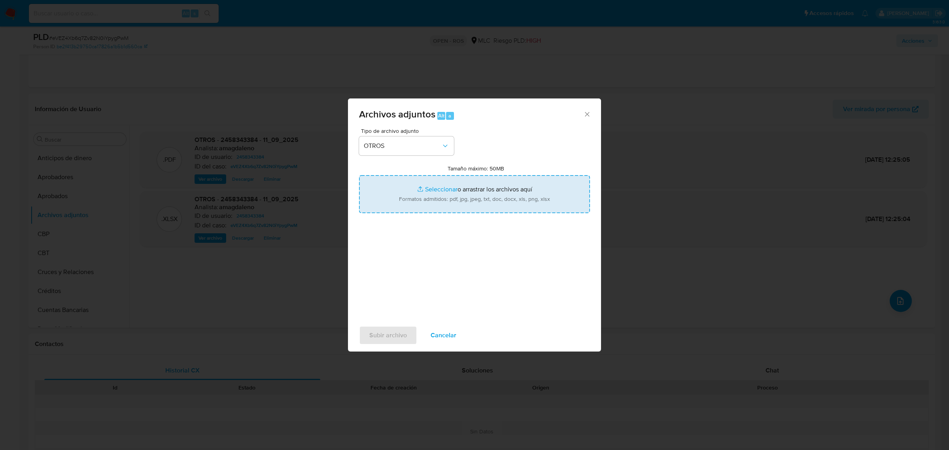
click at [441, 188] on input "Tamaño máximo: 50MB Seleccionar archivos" at bounding box center [474, 194] width 231 height 38
type input "C:\fakepath\Certificado UAF ROS #1381.pdf"
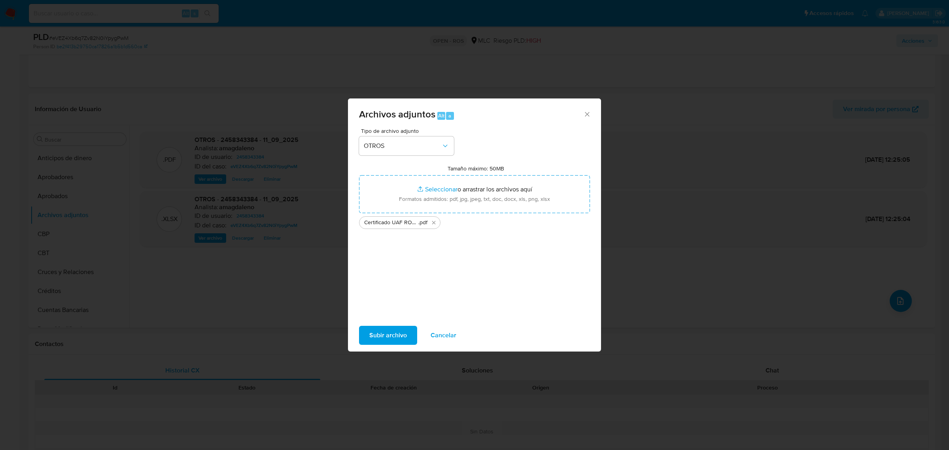
click at [388, 338] on span "Subir archivo" at bounding box center [388, 335] width 38 height 17
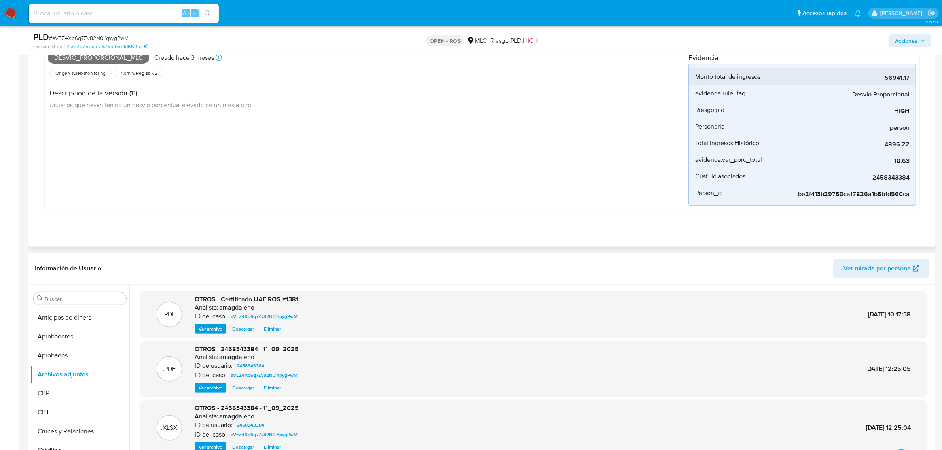
scroll to position [331, 0]
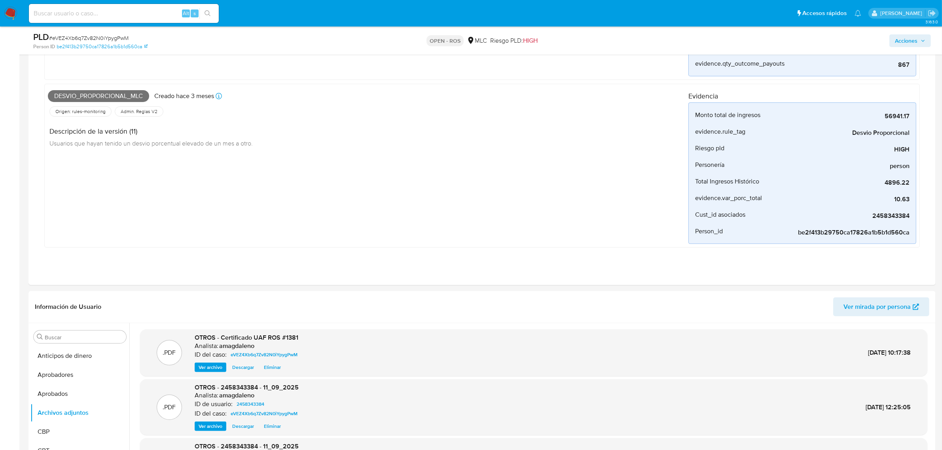
click at [896, 42] on span "Acciones" at bounding box center [906, 40] width 23 height 13
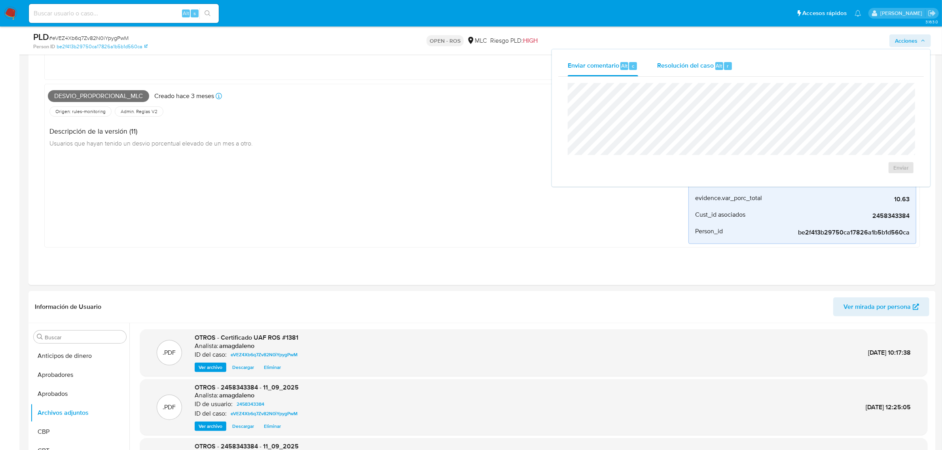
click at [662, 65] on span "Resolución del caso" at bounding box center [685, 65] width 57 height 9
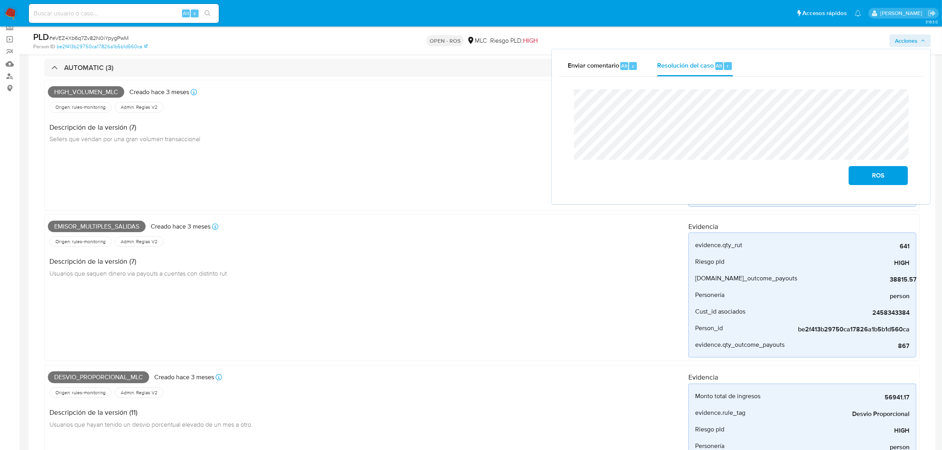
scroll to position [0, 0]
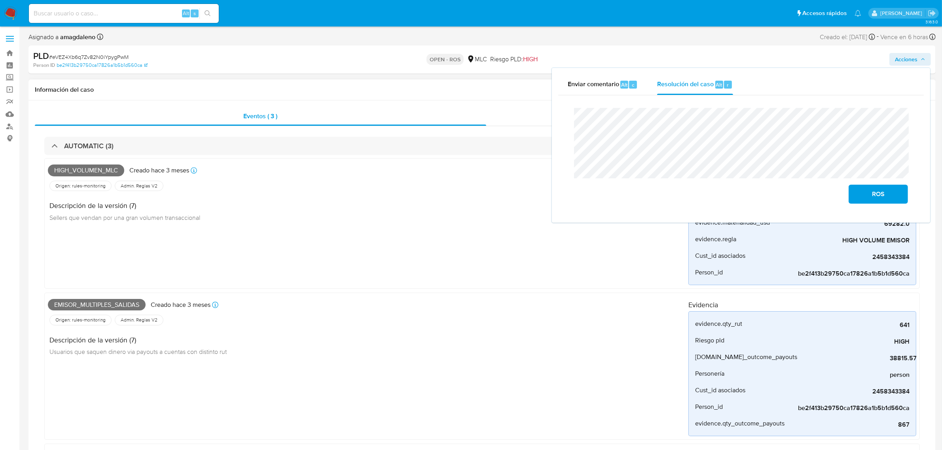
click at [507, 114] on div "Acciones" at bounding box center [707, 116] width 443 height 19
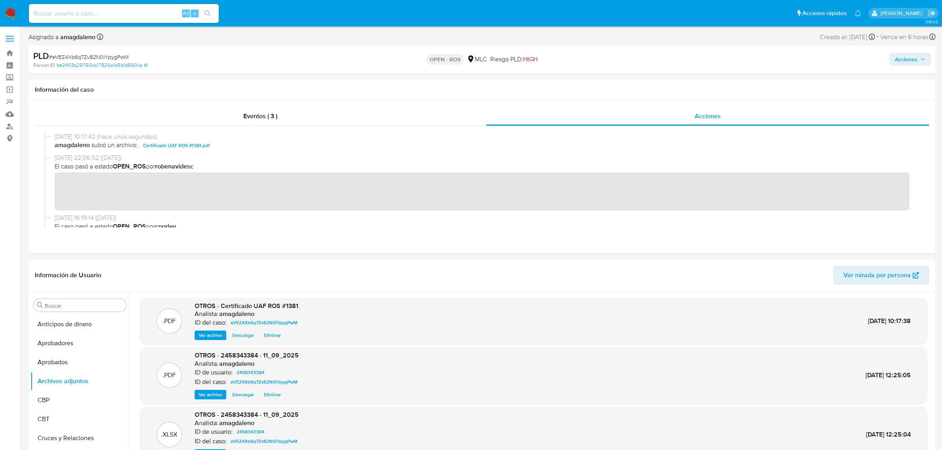
click at [905, 58] on span "Acciones" at bounding box center [906, 59] width 23 height 13
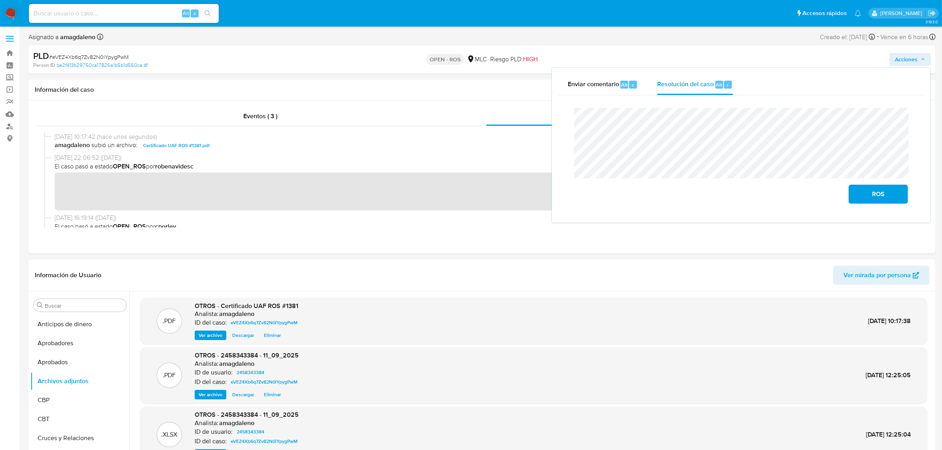
click at [0, 0] on lt-span "correspondiente" at bounding box center [0, 0] width 0 height 0
click at [0, 0] on lt-span "Adjunto" at bounding box center [0, 0] width 0 height 0
click at [855, 196] on button "ROS" at bounding box center [877, 194] width 59 height 19
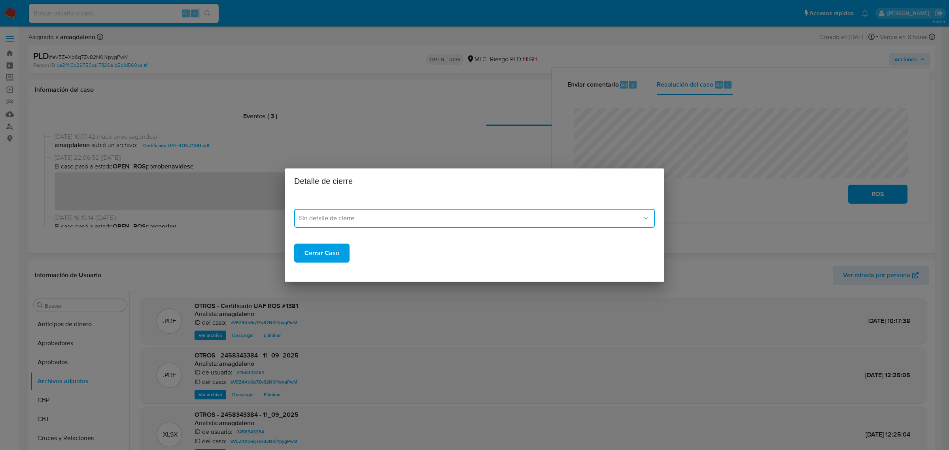
click at [530, 225] on button "Sin detalle de cierre" at bounding box center [474, 218] width 361 height 19
click at [363, 259] on div "ROS_EMISOR" at bounding box center [472, 258] width 346 height 19
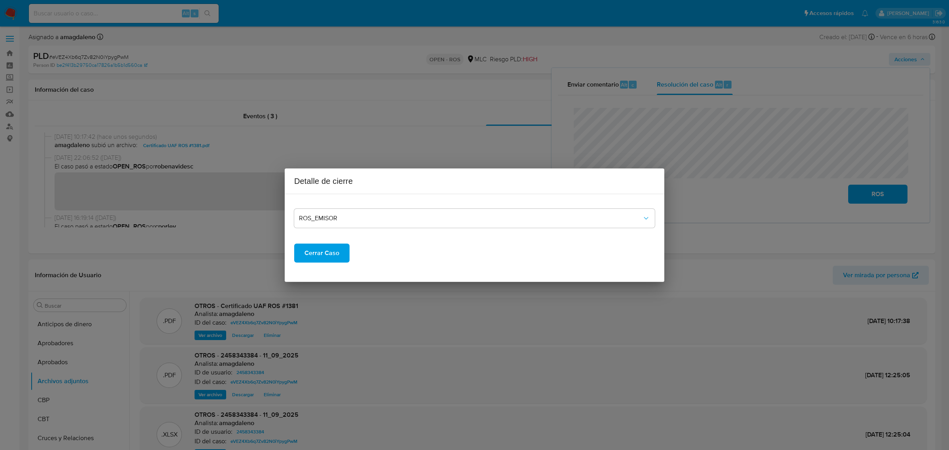
click at [344, 258] on button "Cerrar Caso" at bounding box center [321, 253] width 55 height 19
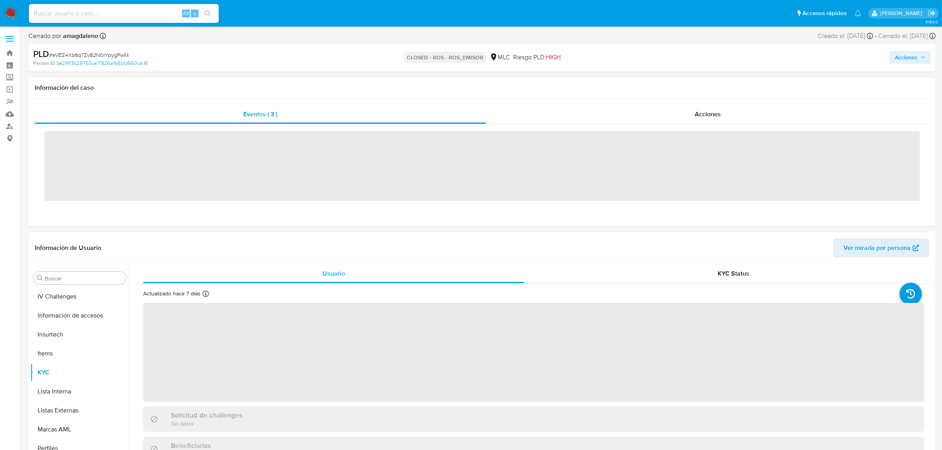
scroll to position [390, 0]
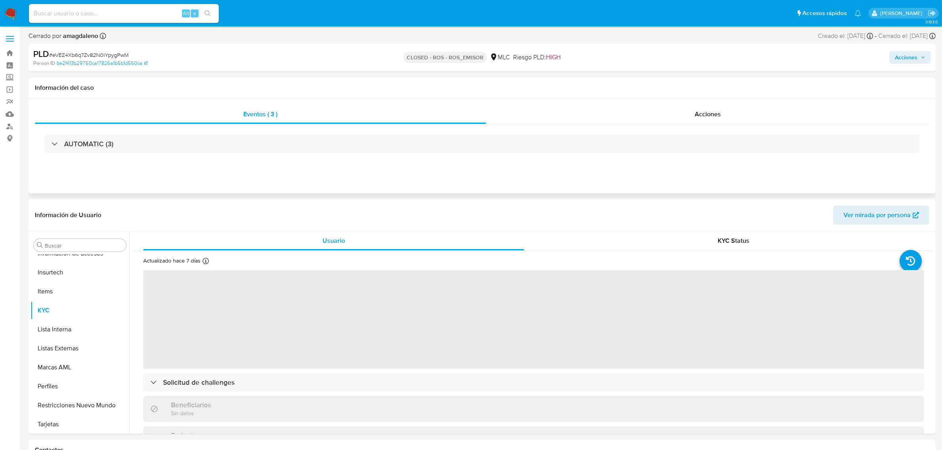
select select "10"
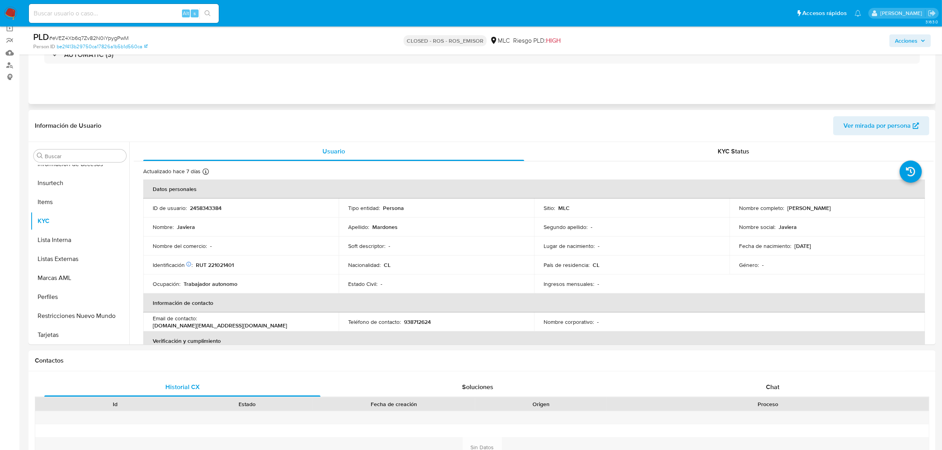
scroll to position [57, 0]
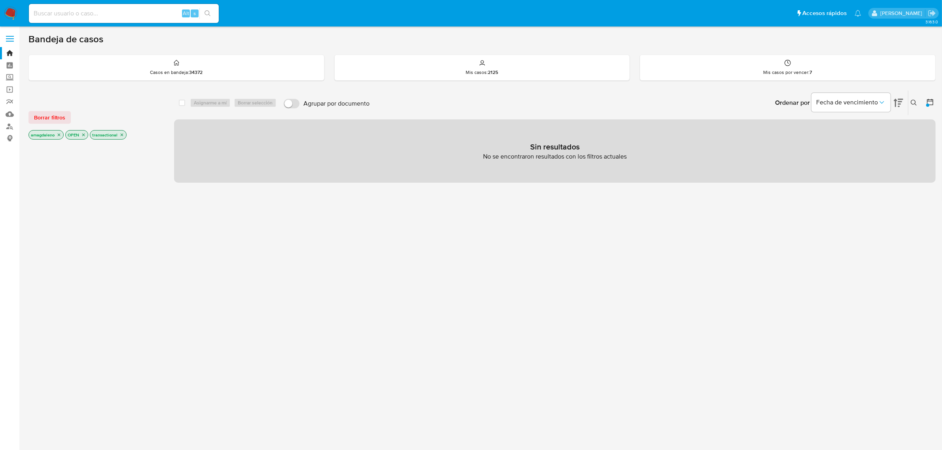
click at [515, 220] on div "select-all-cases-checkbox Asignarme a mí Borrar selección Agrupar por documento…" at bounding box center [554, 269] width 761 height 358
click at [59, 135] on icon "close-filter" at bounding box center [59, 134] width 5 height 5
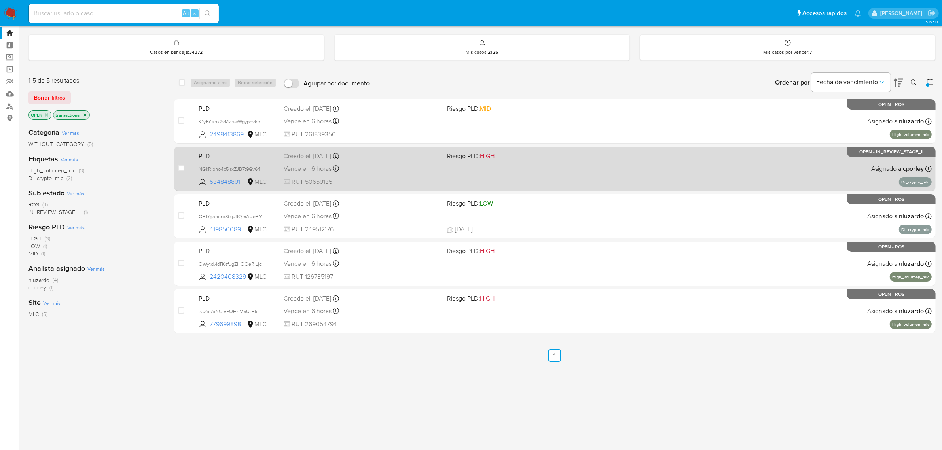
scroll to position [31, 0]
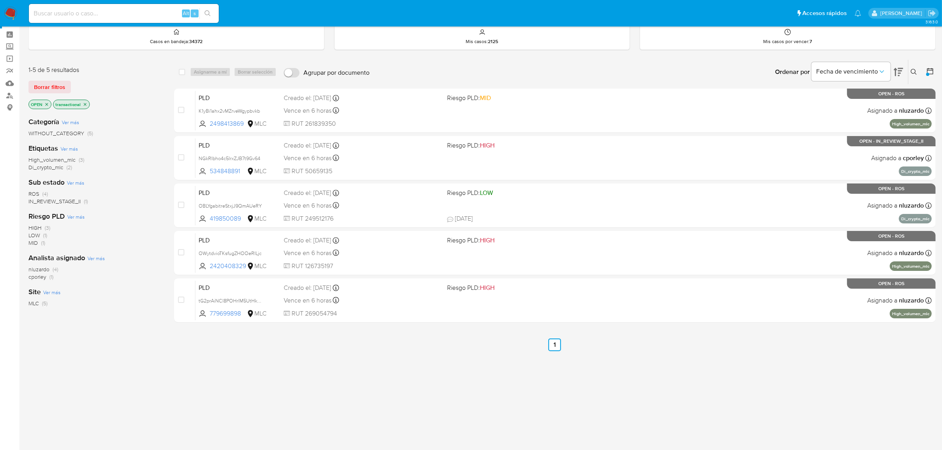
click at [87, 103] on icon "close-filter" at bounding box center [85, 104] width 5 height 5
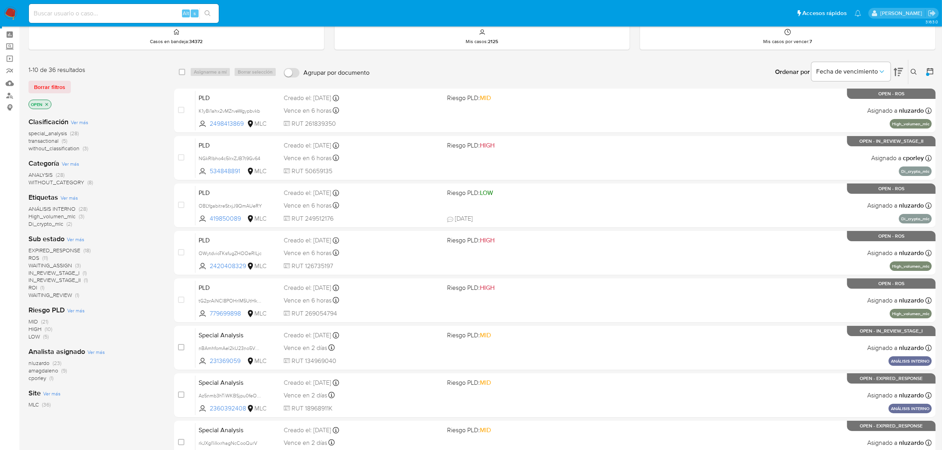
click at [46, 102] on icon "close-filter" at bounding box center [46, 104] width 5 height 5
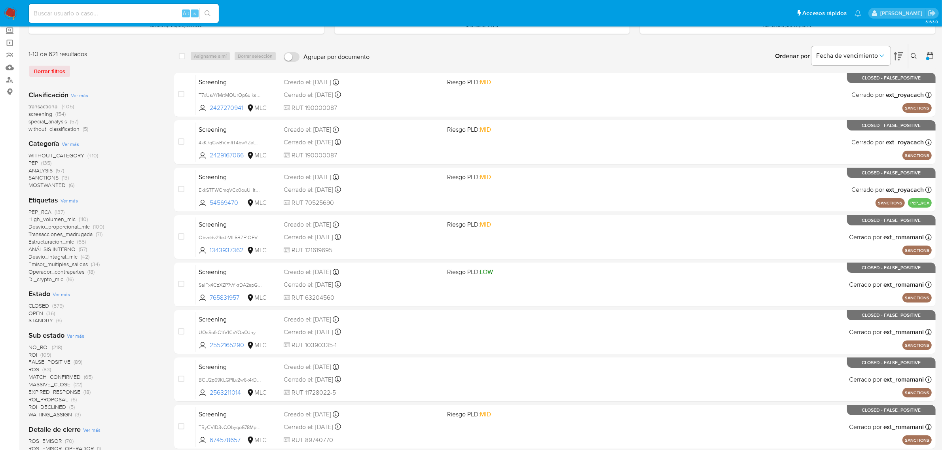
scroll to position [31, 0]
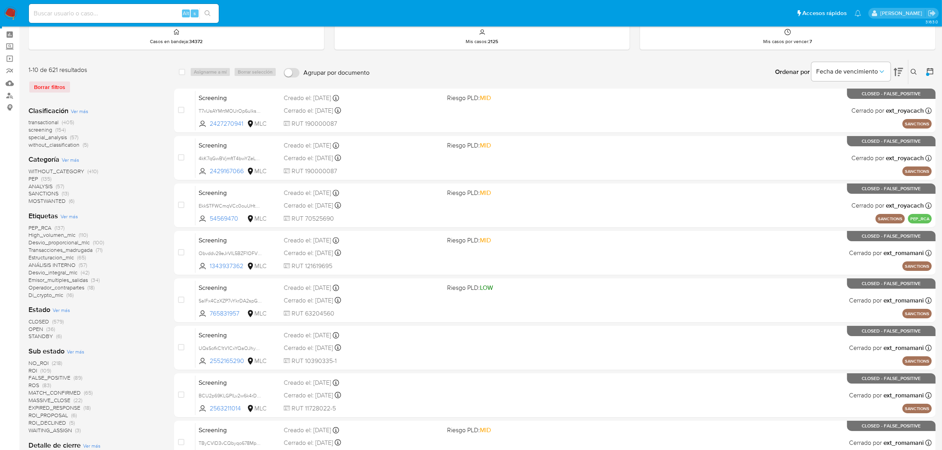
click at [44, 123] on span "transactional" at bounding box center [43, 122] width 30 height 8
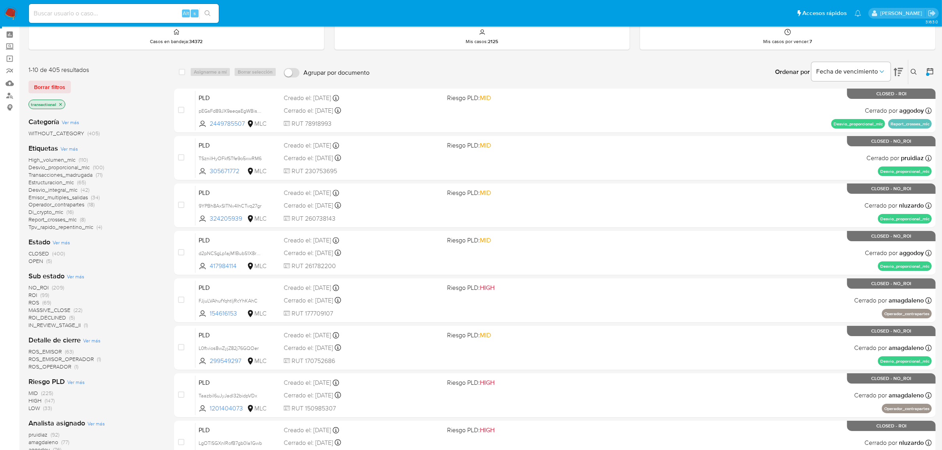
click at [33, 263] on span "OPEN" at bounding box center [35, 261] width 15 height 8
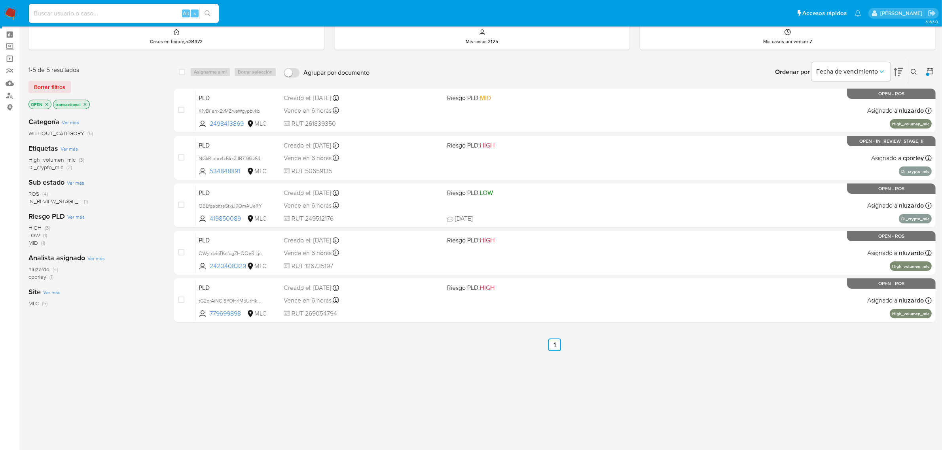
click at [473, 366] on div "select-all-cases-checkbox Asignarme a mí Borrar selección Agrupar por documento…" at bounding box center [554, 238] width 761 height 358
click at [163, 321] on div "1-5 de 5 resultados Borrar filtros OPEN transactional Categoría Ver más WITHOUT…" at bounding box center [481, 238] width 907 height 358
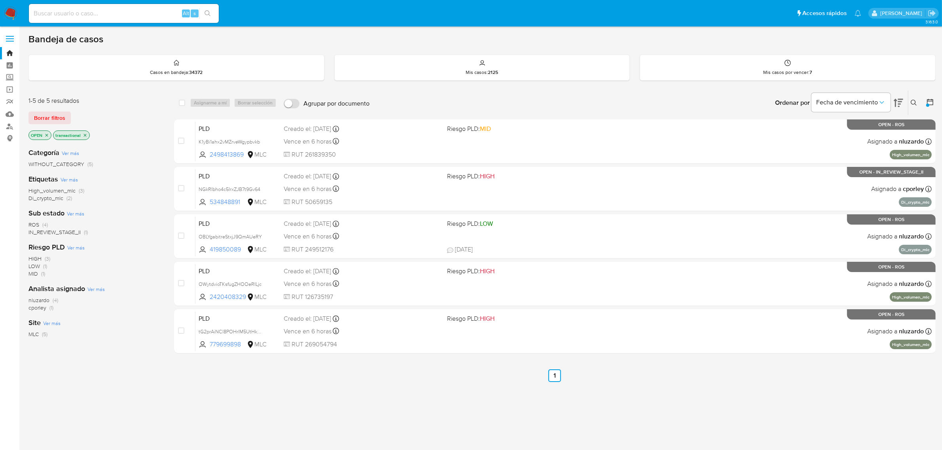
click at [47, 136] on icon "close-filter" at bounding box center [46, 135] width 5 height 5
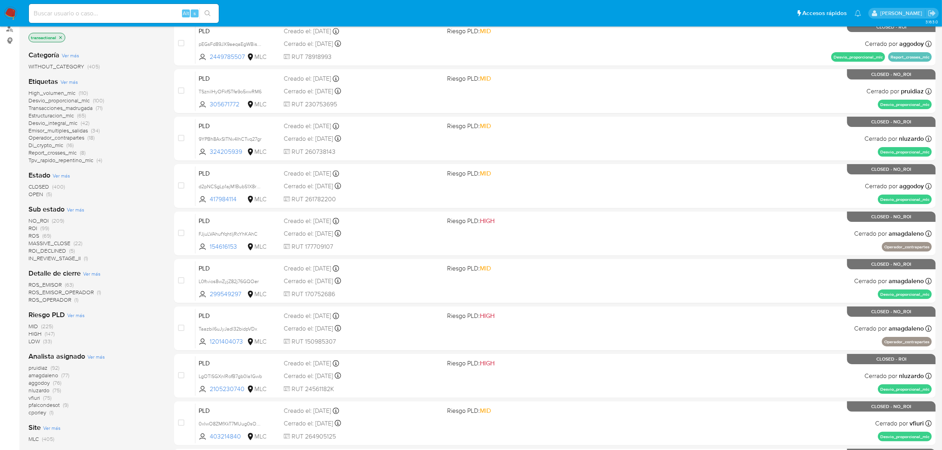
scroll to position [99, 0]
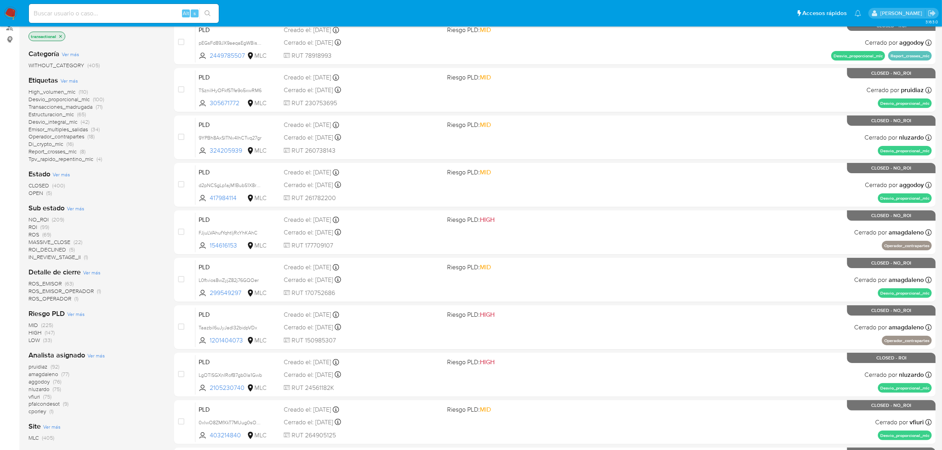
click at [34, 374] on span "amagdaleno" at bounding box center [43, 374] width 30 height 8
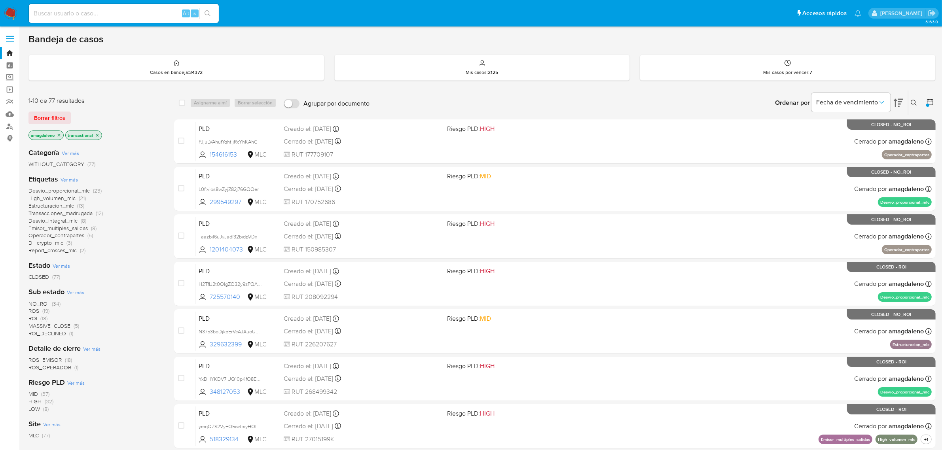
click at [931, 102] on icon at bounding box center [930, 102] width 8 height 8
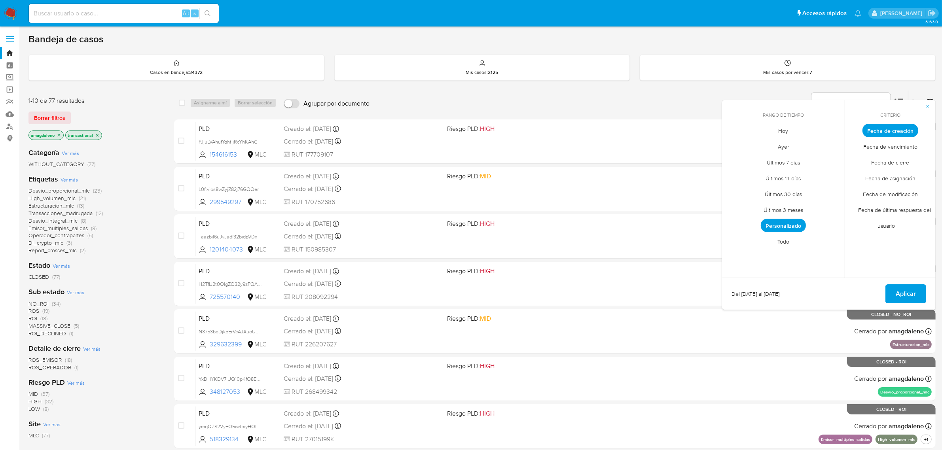
click at [781, 222] on span "Personalizado" at bounding box center [782, 225] width 45 height 13
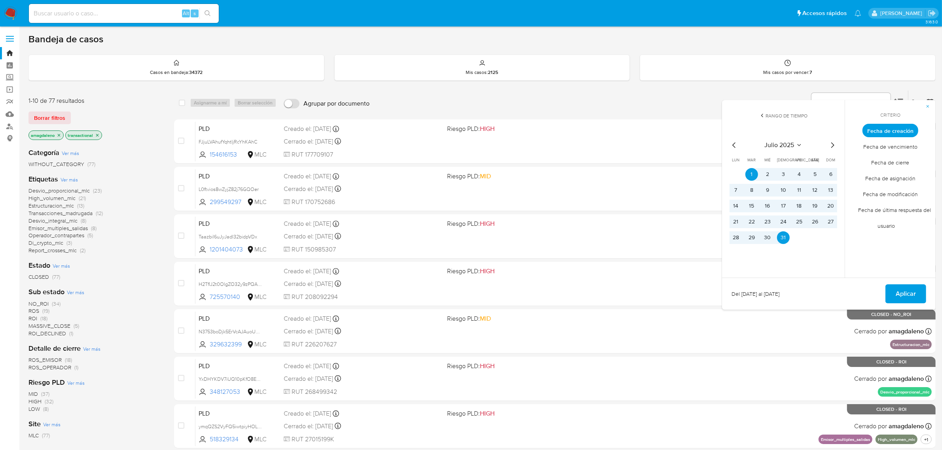
click at [829, 144] on icon "Mes siguiente" at bounding box center [831, 144] width 9 height 9
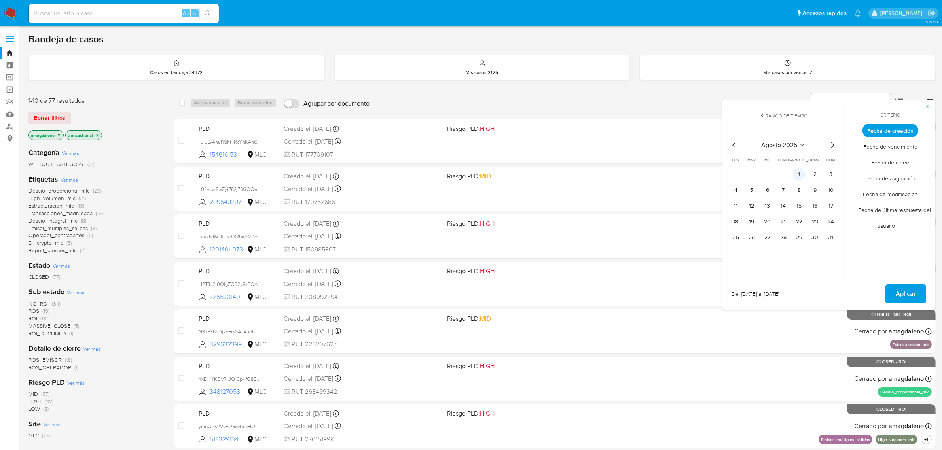
click at [804, 172] on button "1" at bounding box center [799, 174] width 13 height 13
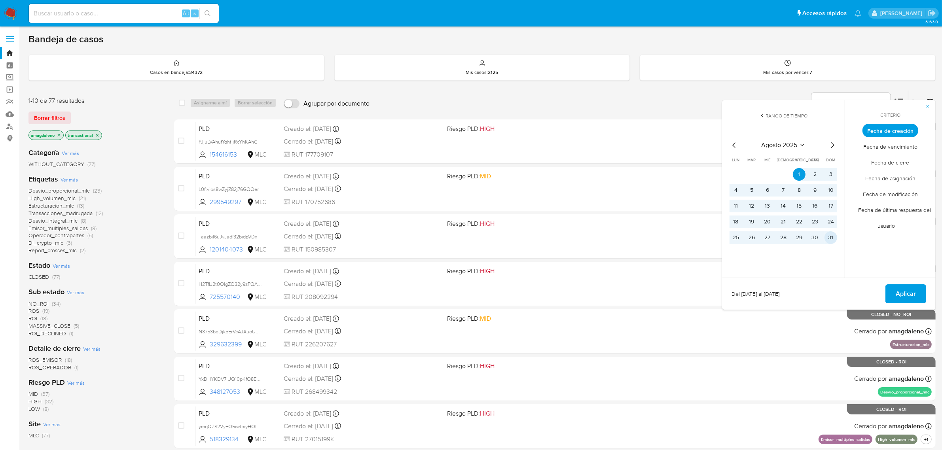
click at [830, 236] on button "31" at bounding box center [830, 237] width 13 height 13
click at [900, 297] on span "Aplicar" at bounding box center [905, 293] width 20 height 17
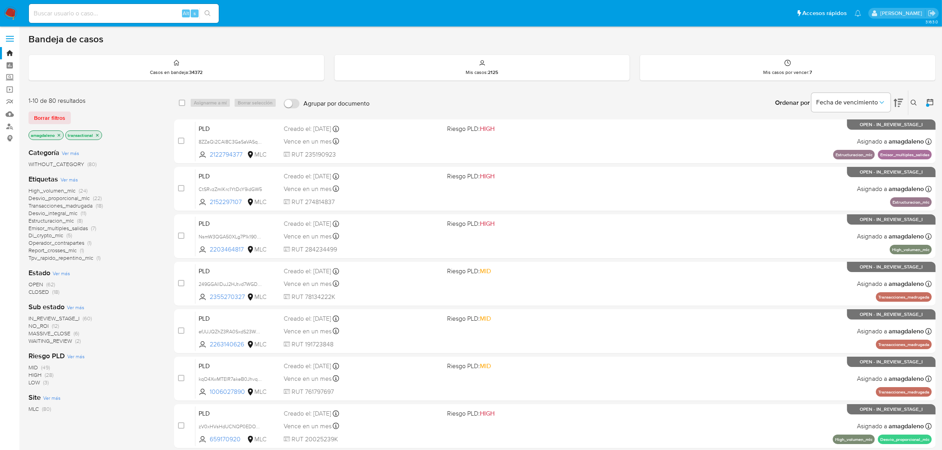
click at [139, 172] on div "Categoría Ver más WITHOUT_CATEGORY (80) Etiquetas Ver más High_volumen_mlc (24)…" at bounding box center [94, 277] width 133 height 271
click at [38, 238] on span "Di_crypto_mlc" at bounding box center [45, 235] width 35 height 8
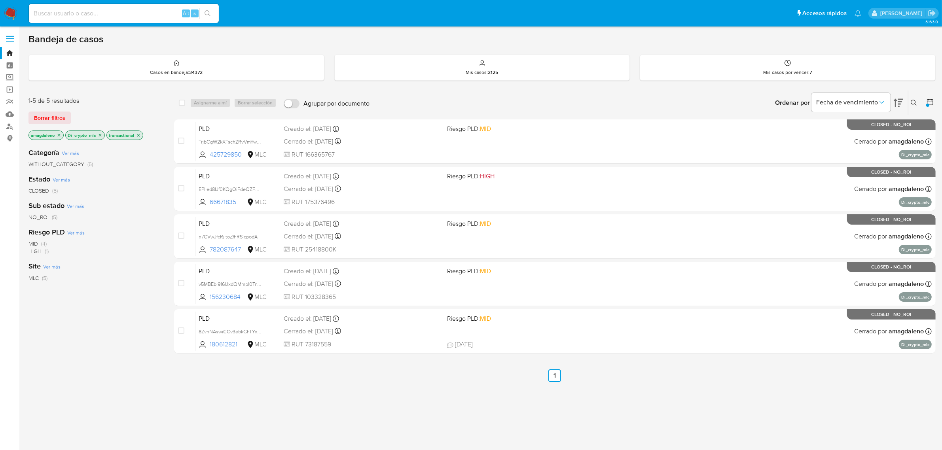
click at [100, 135] on icon "close-filter" at bounding box center [100, 135] width 3 height 3
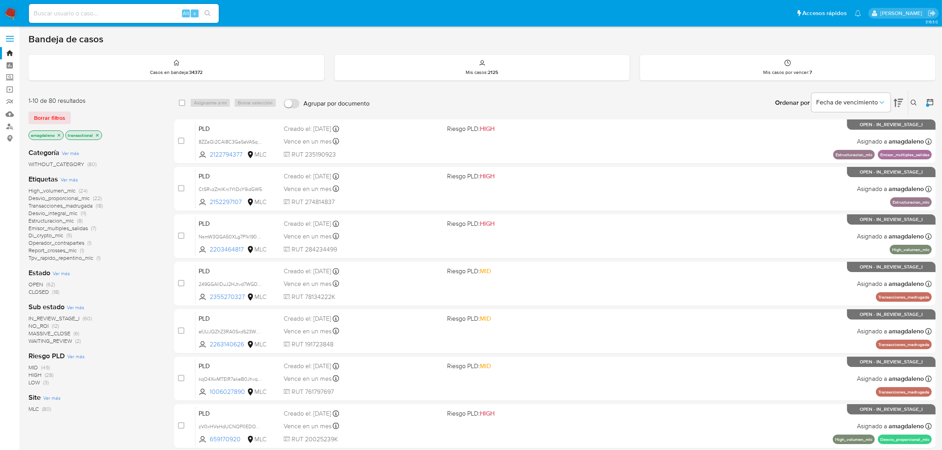
click at [34, 285] on span "OPEN" at bounding box center [35, 284] width 15 height 8
click at [63, 212] on span "Desvio_integral_mlc" at bounding box center [52, 213] width 49 height 8
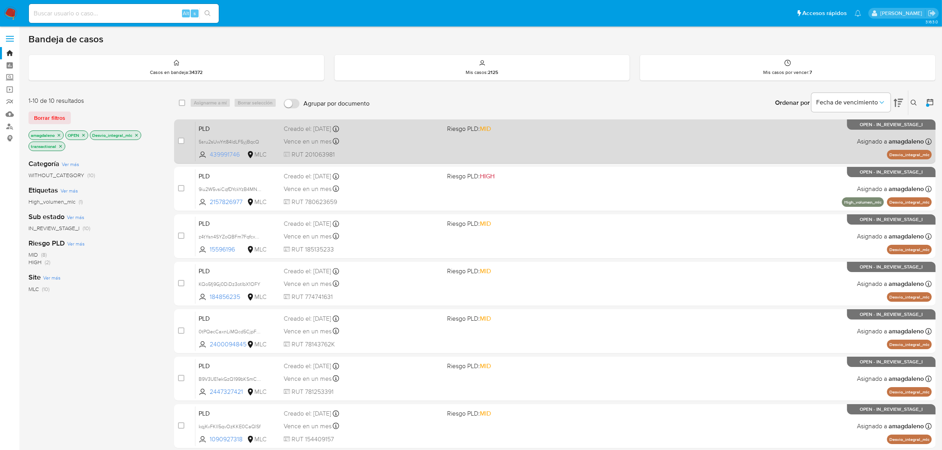
click at [216, 152] on span "439991746" at bounding box center [228, 154] width 36 height 9
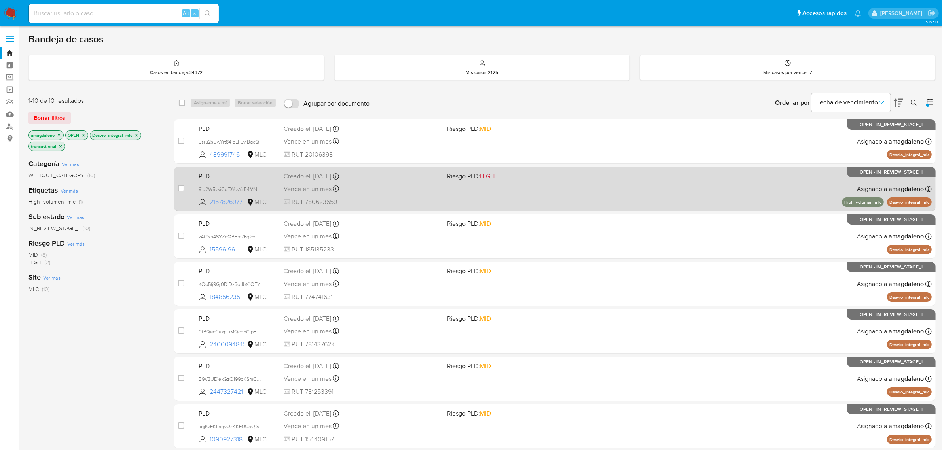
click at [212, 202] on span "2157826977" at bounding box center [228, 202] width 36 height 9
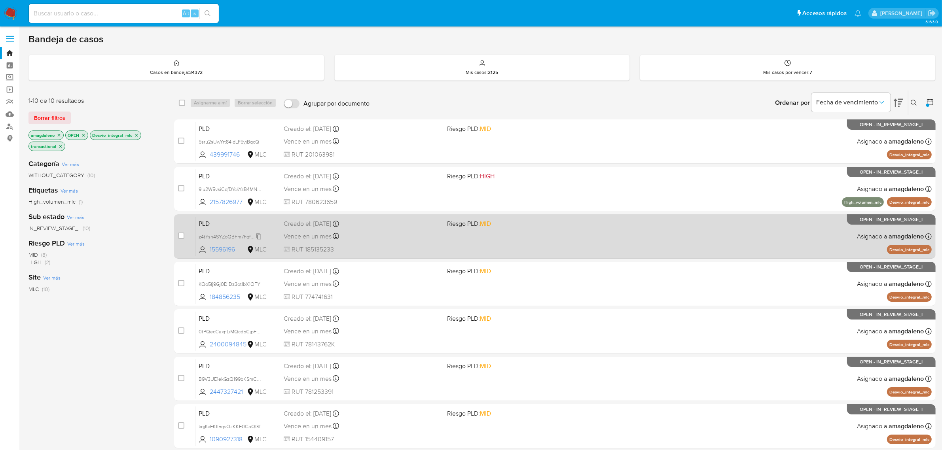
drag, startPoint x: 228, startPoint y: 252, endPoint x: 226, endPoint y: 240, distance: 12.4
click at [228, 250] on span "15596196" at bounding box center [228, 249] width 36 height 9
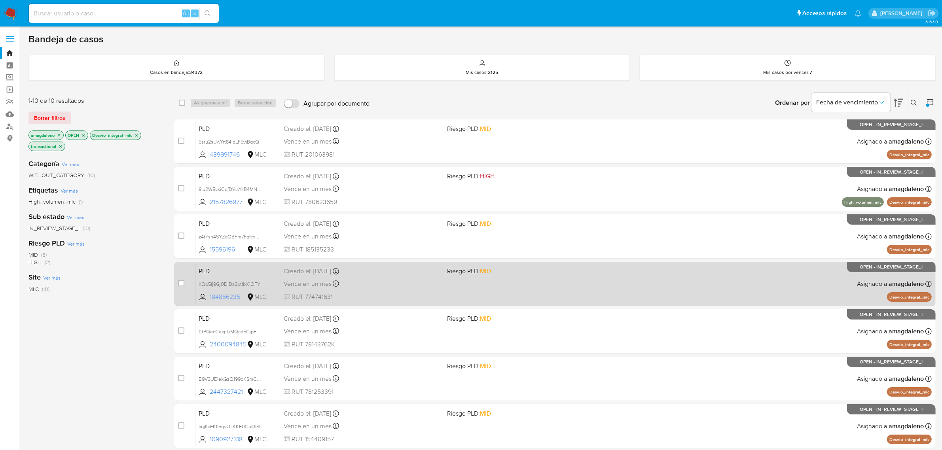
click at [224, 299] on span "184856235" at bounding box center [228, 297] width 36 height 9
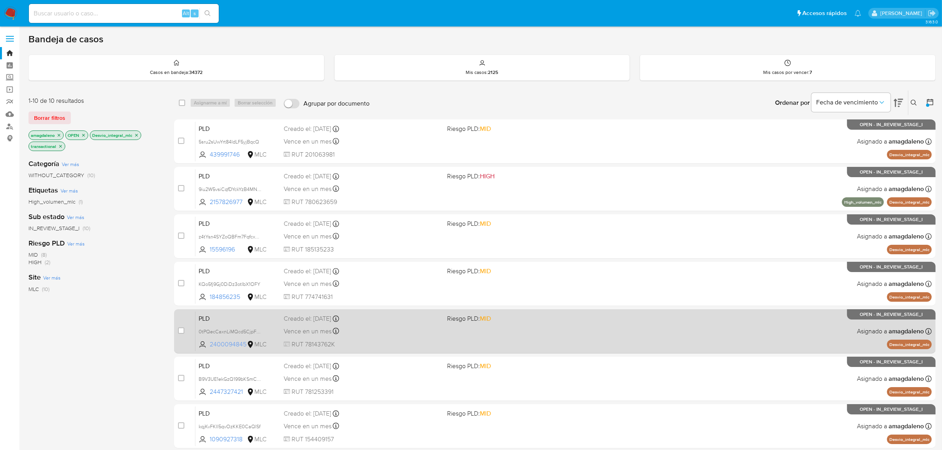
click at [222, 343] on span "2400094845" at bounding box center [228, 344] width 36 height 9
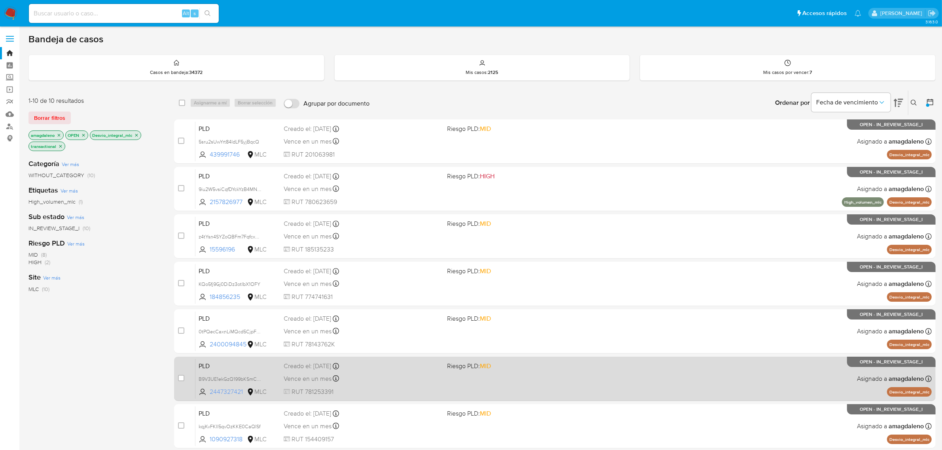
click at [224, 392] on span "2447327421" at bounding box center [228, 392] width 36 height 9
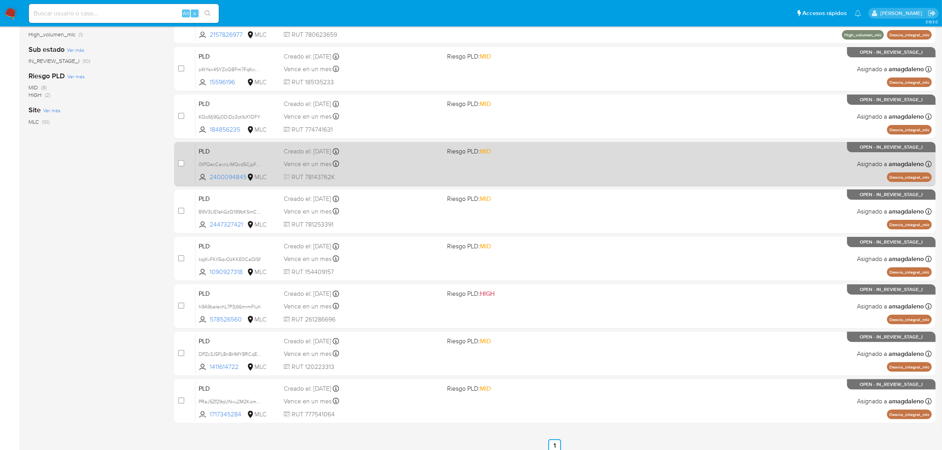
scroll to position [198, 0]
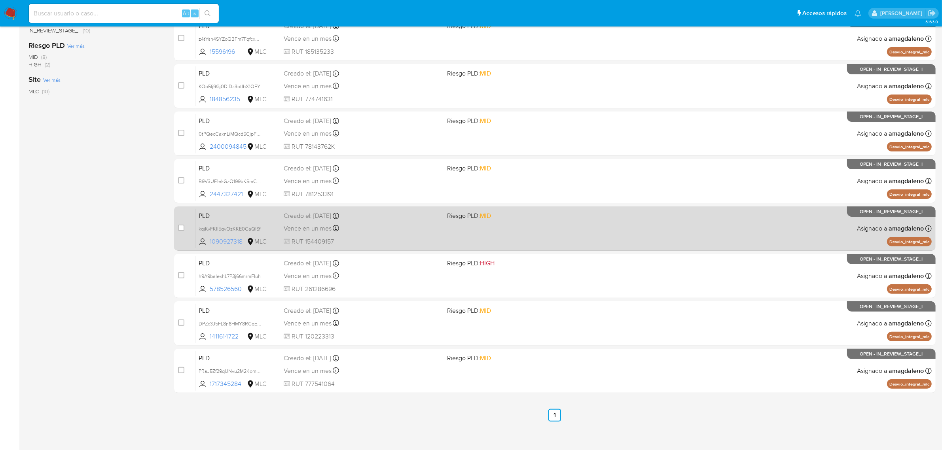
click at [238, 244] on span "1090927318" at bounding box center [228, 241] width 36 height 9
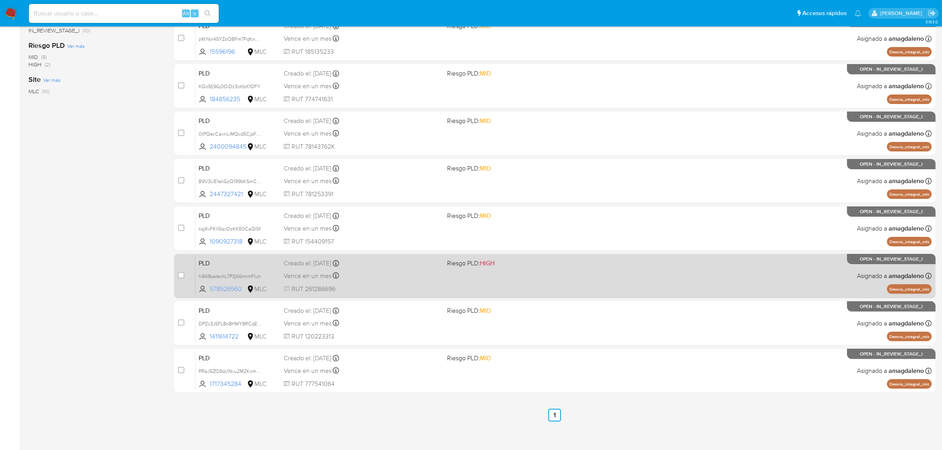
click at [224, 289] on span "578526560" at bounding box center [228, 289] width 36 height 9
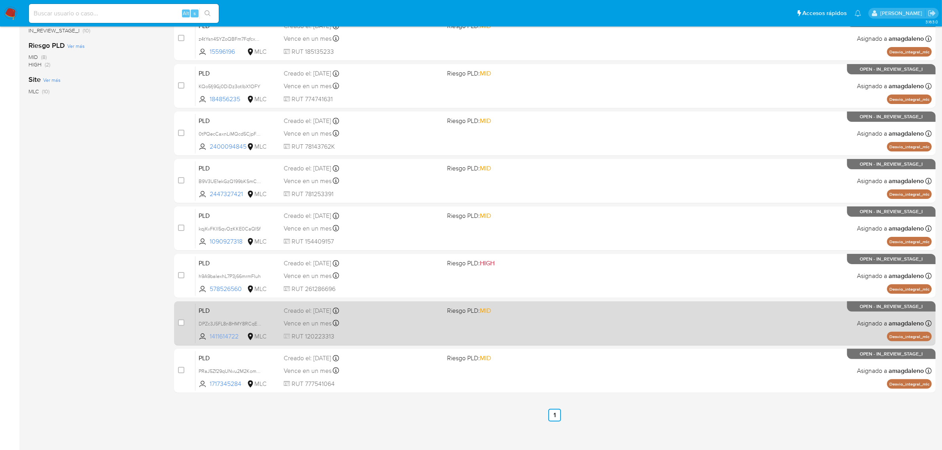
click at [232, 335] on span "1411614722" at bounding box center [228, 336] width 36 height 9
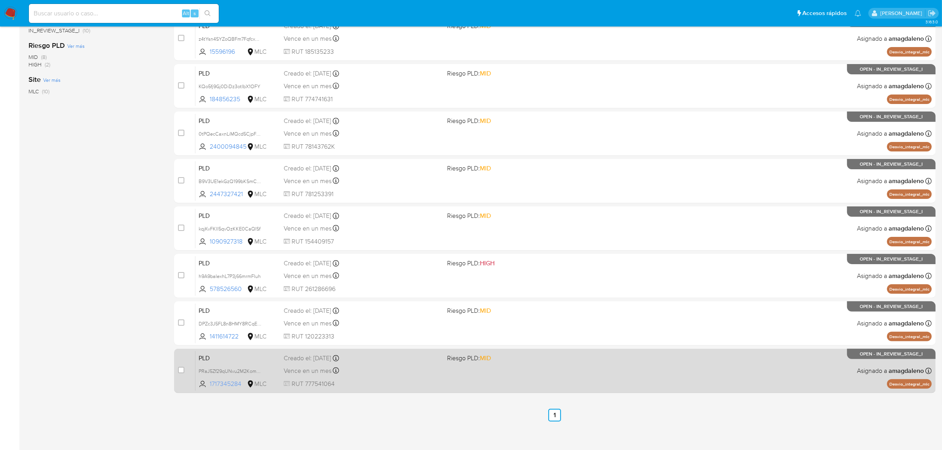
click at [226, 382] on span "1717345284" at bounding box center [228, 384] width 36 height 9
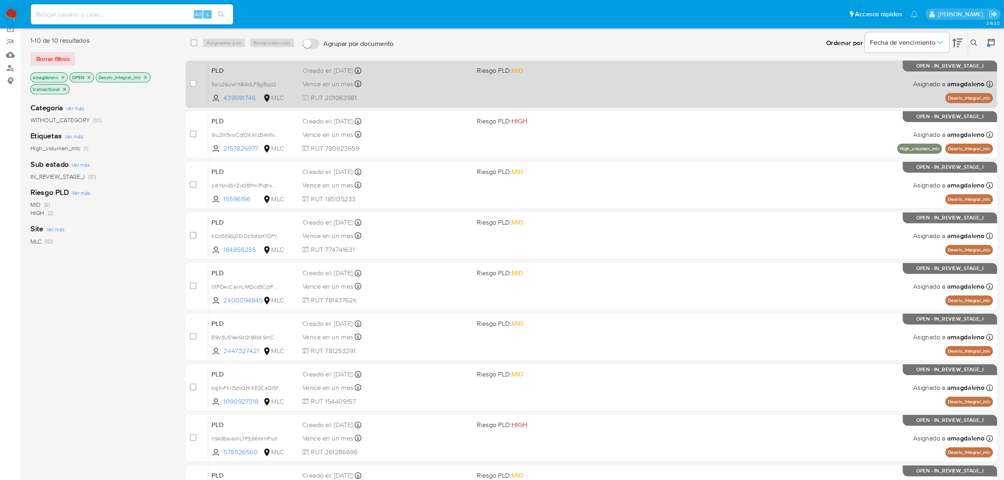
scroll to position [0, 0]
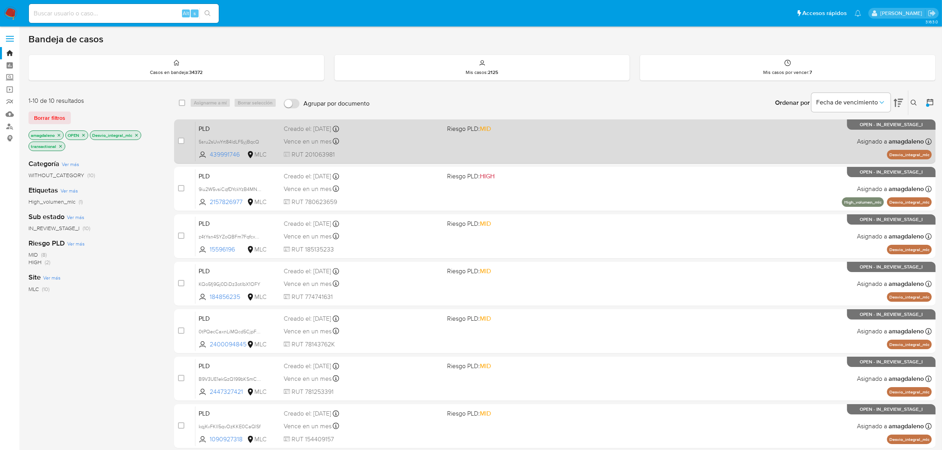
click at [382, 137] on div "Vence en un mes Vence el 10/11/2025 06:05:58" at bounding box center [362, 141] width 157 height 11
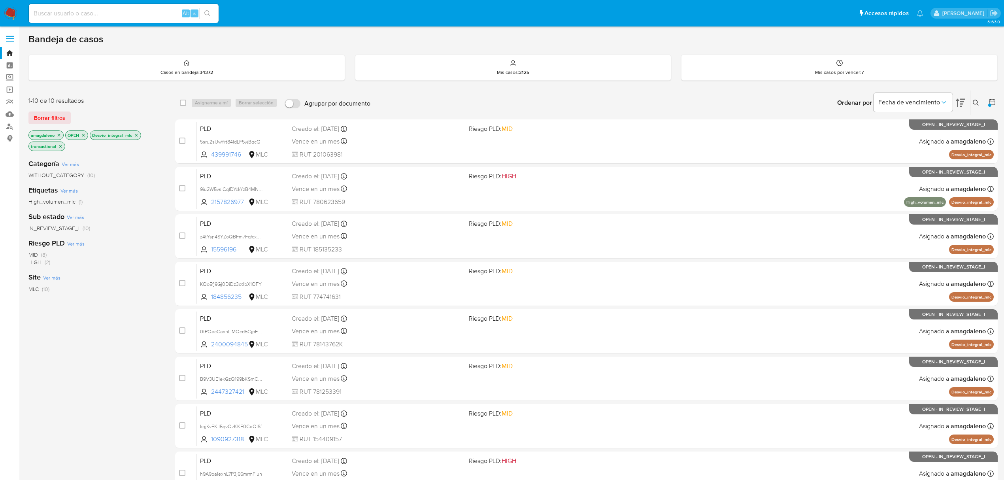
click at [127, 18] on input at bounding box center [124, 13] width 190 height 10
paste input "439886816"
type input "439886816"
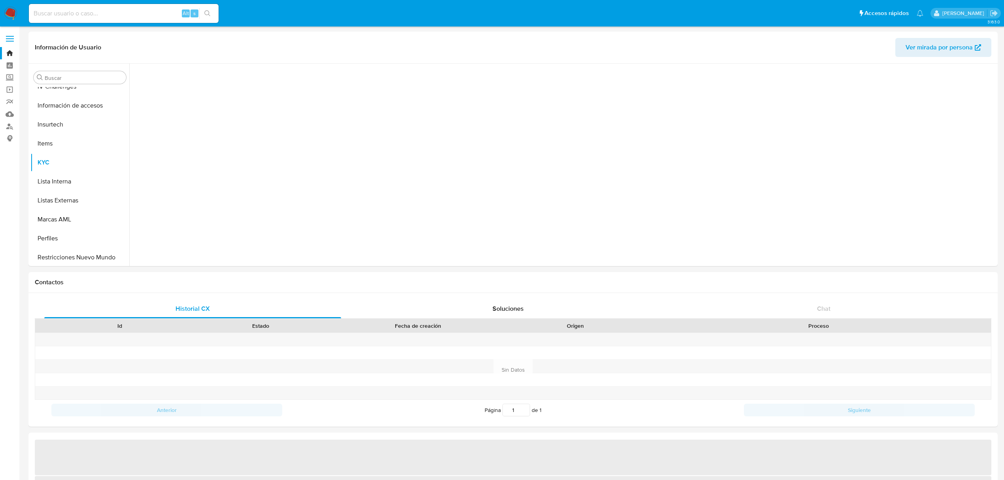
scroll to position [391, 0]
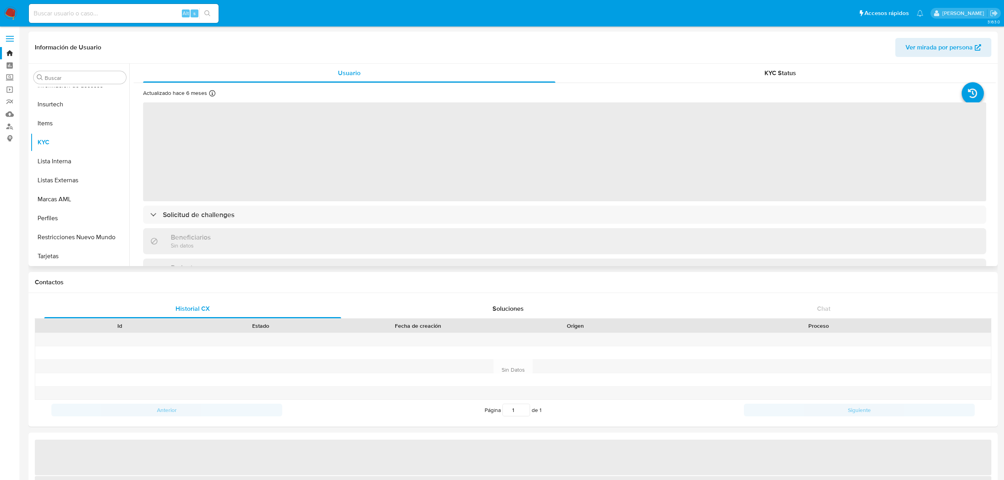
select select "10"
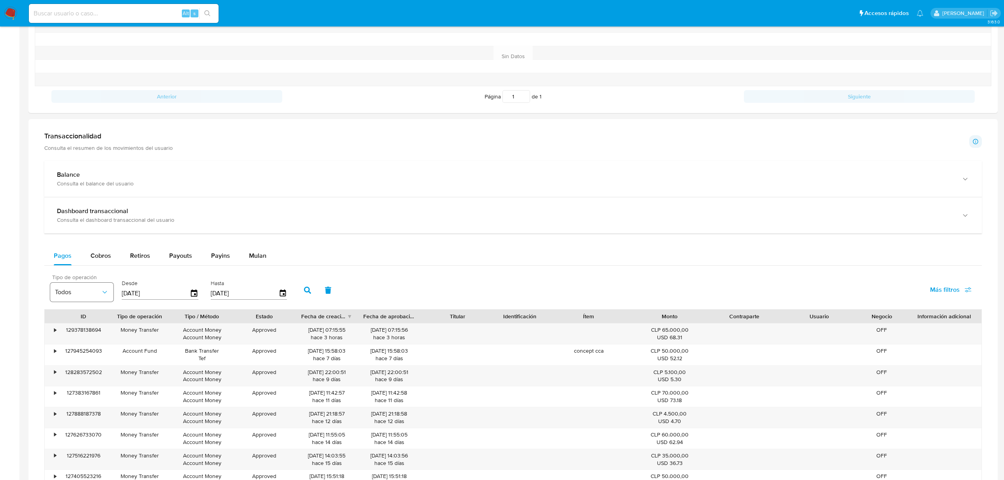
scroll to position [369, 0]
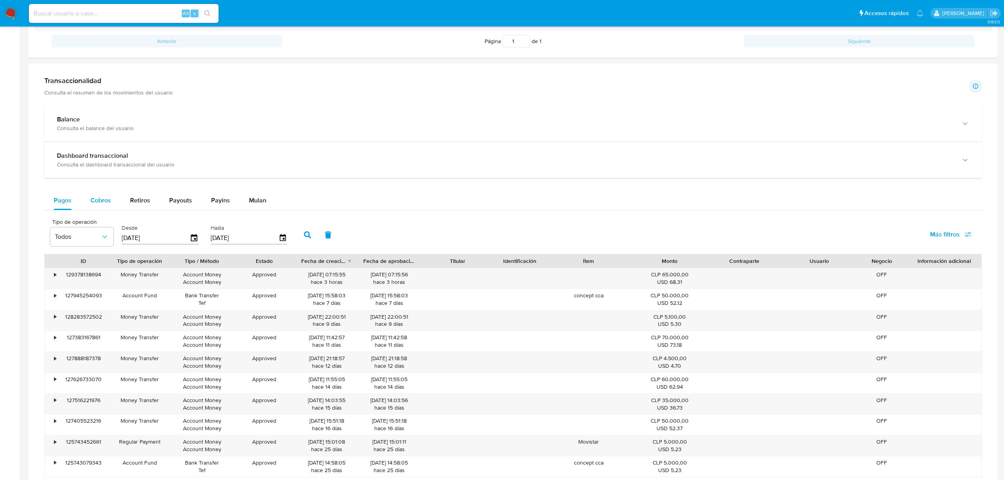
click at [98, 205] on span "Cobros" at bounding box center [101, 200] width 21 height 9
select select "10"
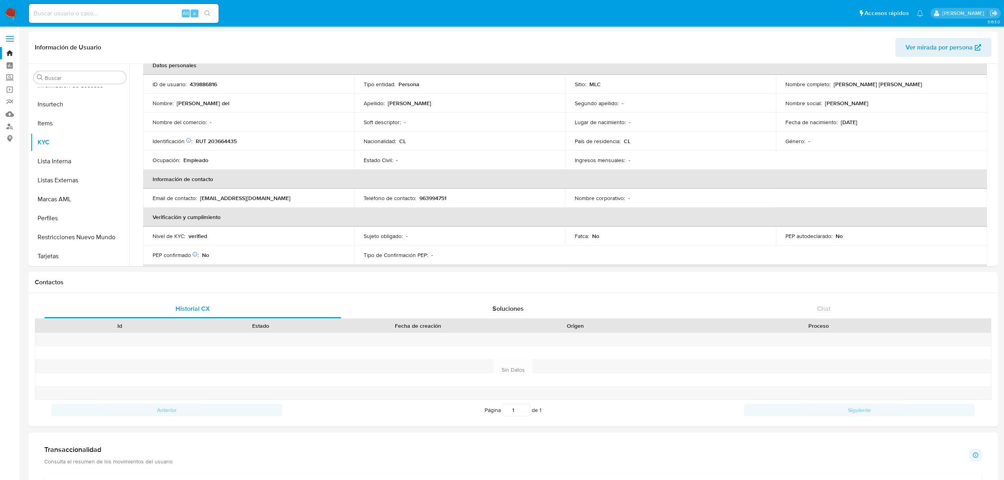
scroll to position [0, 0]
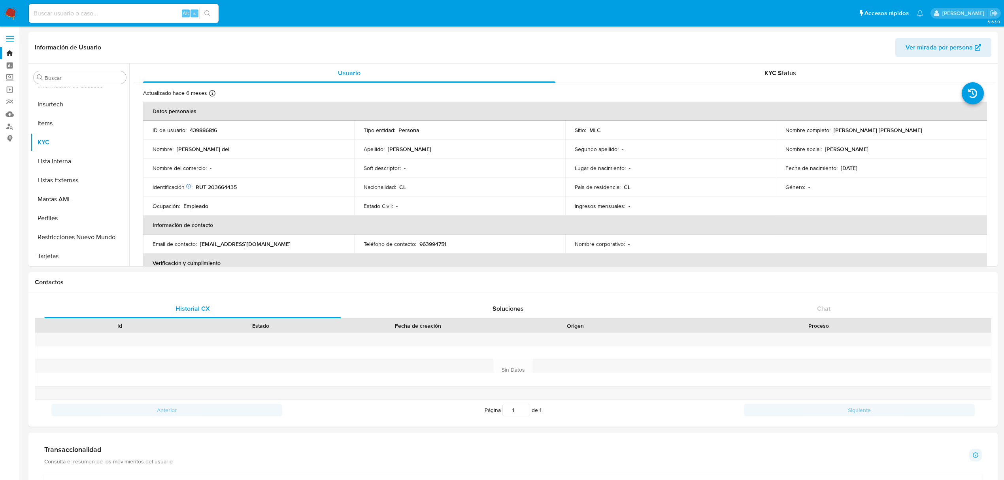
click at [217, 185] on p "RUT 203664435" at bounding box center [216, 186] width 41 height 7
copy p "203664435"
click at [73, 104] on button "Documentación" at bounding box center [76, 110] width 93 height 19
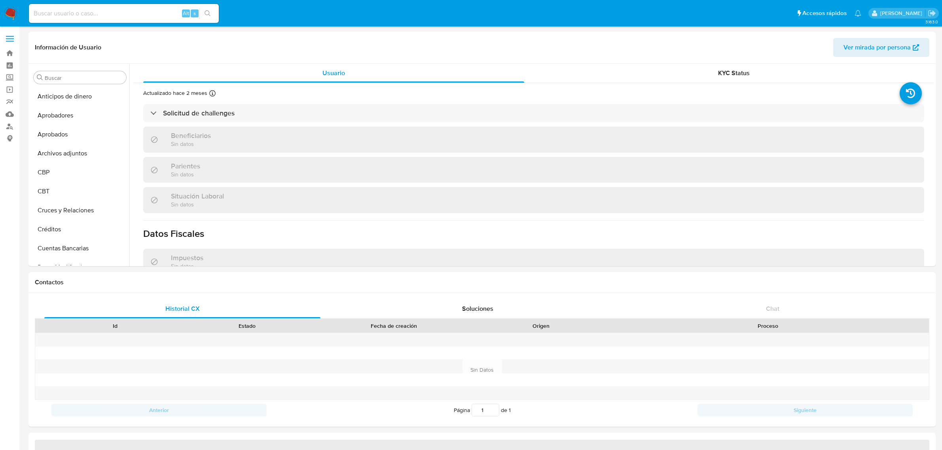
select select "10"
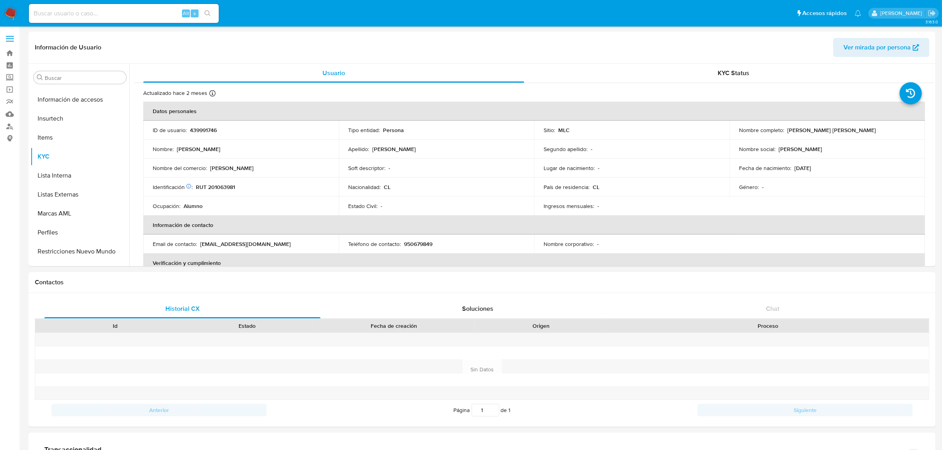
scroll to position [390, 0]
